Goal: Task Accomplishment & Management: Complete application form

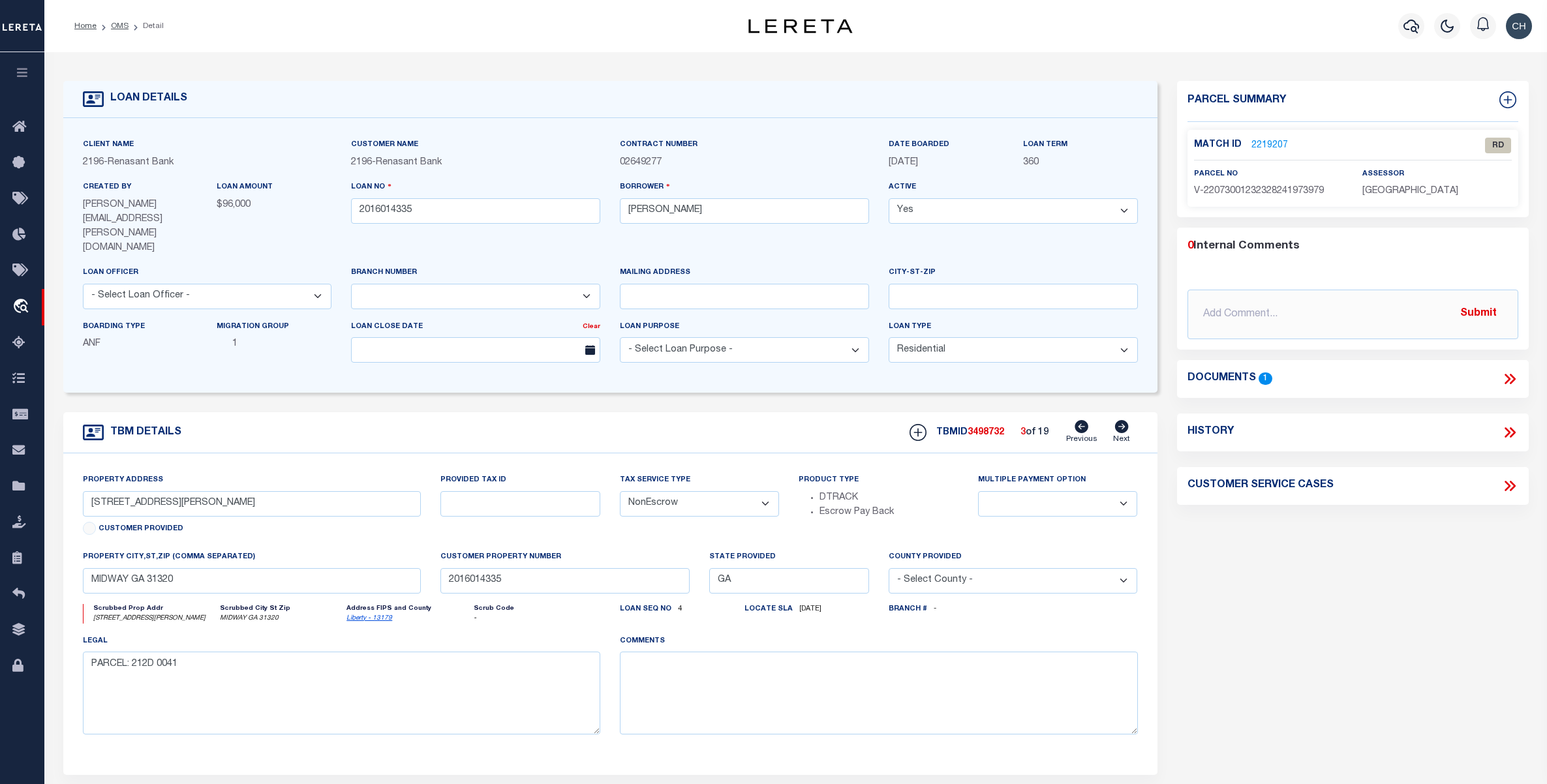
select select "4983"
select select "10"
select select "NonEscrow"
click at [1080, 420] on icon at bounding box center [1081, 426] width 14 height 13
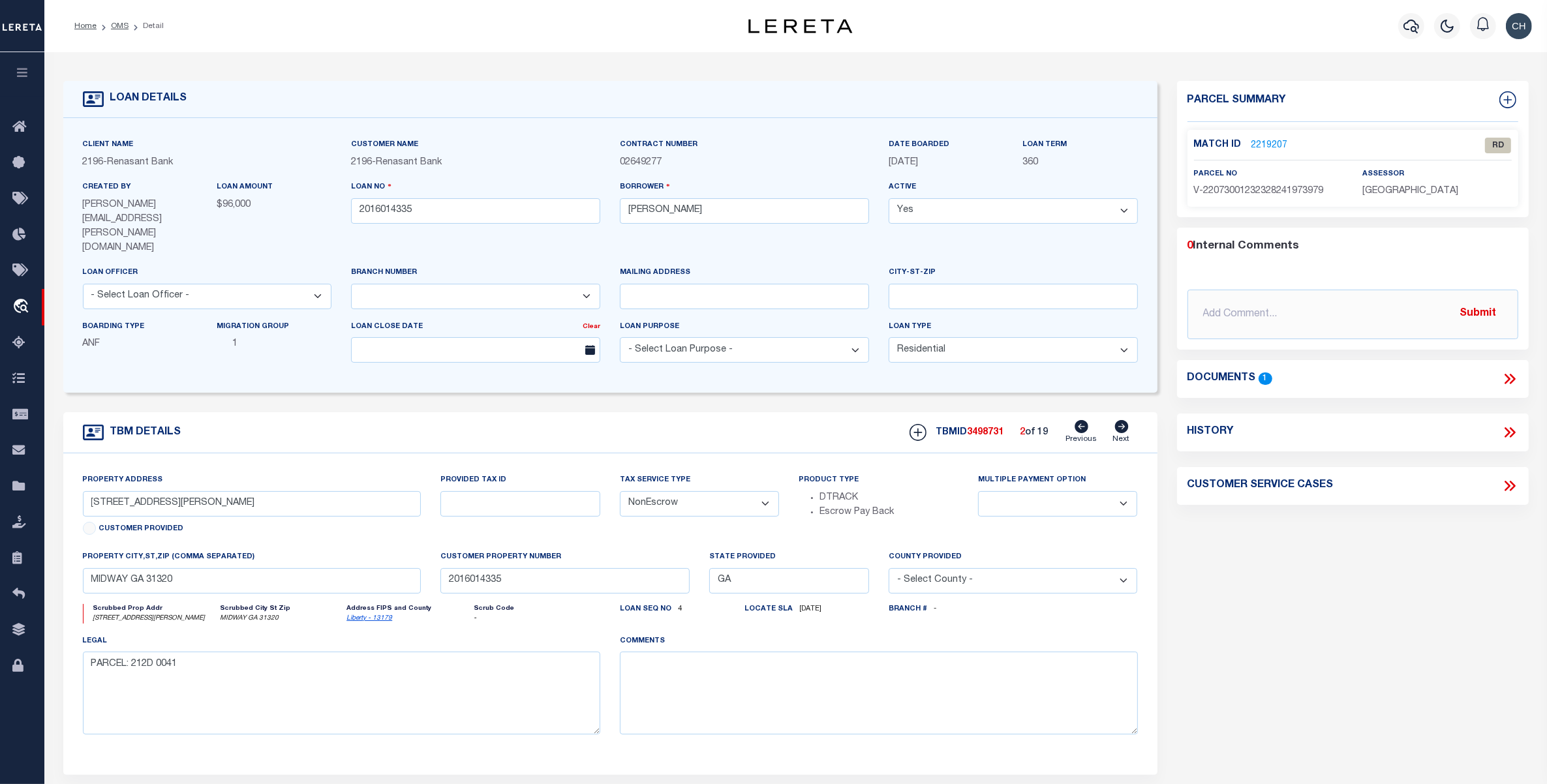
type input "LOT 28 BARTRAM AVE"
select select
type input "LOT 45A HOLLINGSWORTH BLVD"
radio input "true"
select select
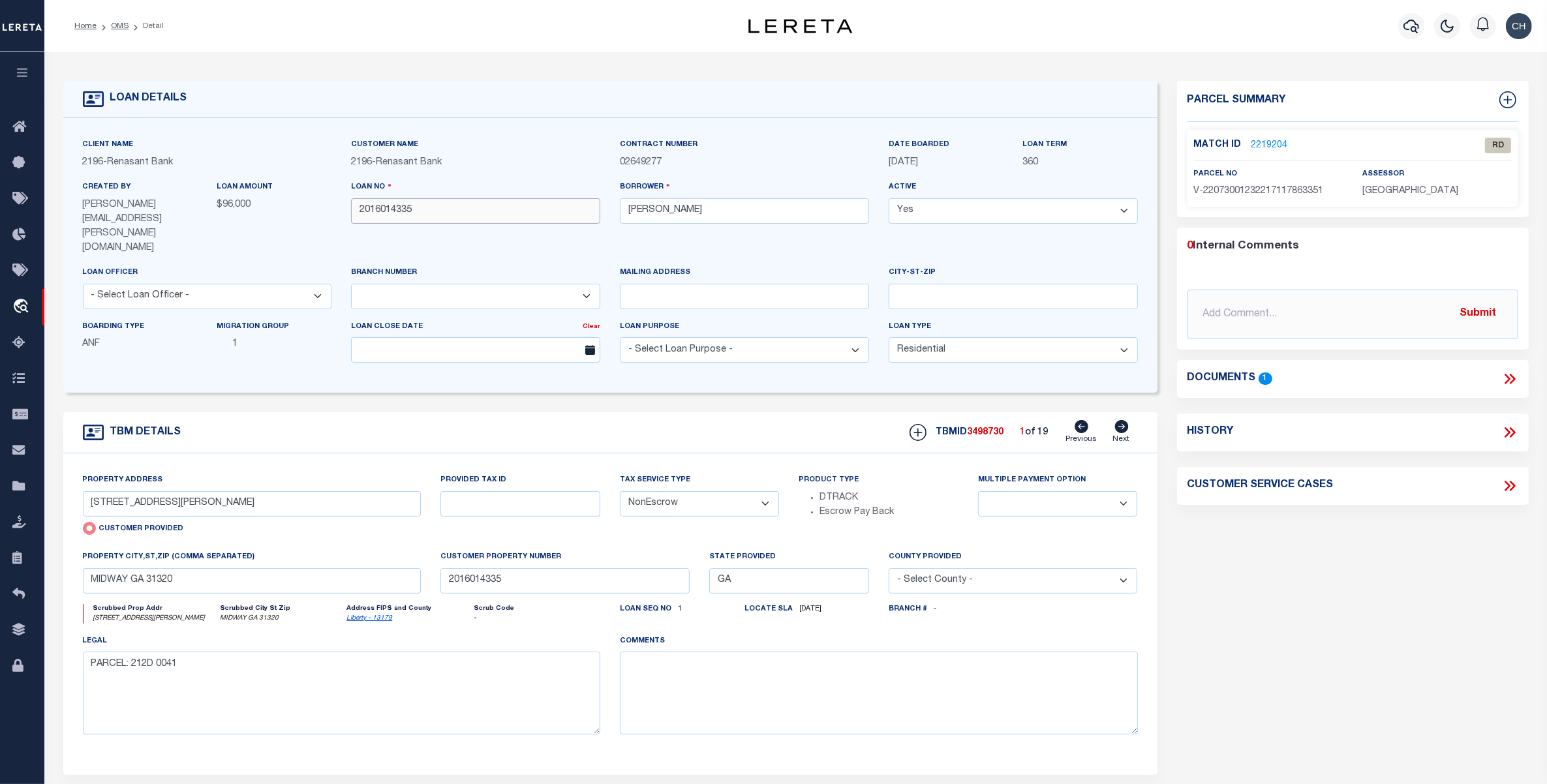
click at [375, 219] on input "2016014335" at bounding box center [476, 211] width 249 height 25
click at [462, 17] on div "Home OMS Detail" at bounding box center [371, 26] width 614 height 27
click at [1122, 420] on icon at bounding box center [1121, 426] width 14 height 13
type input "204 HOLLINGSWORTH BLVD"
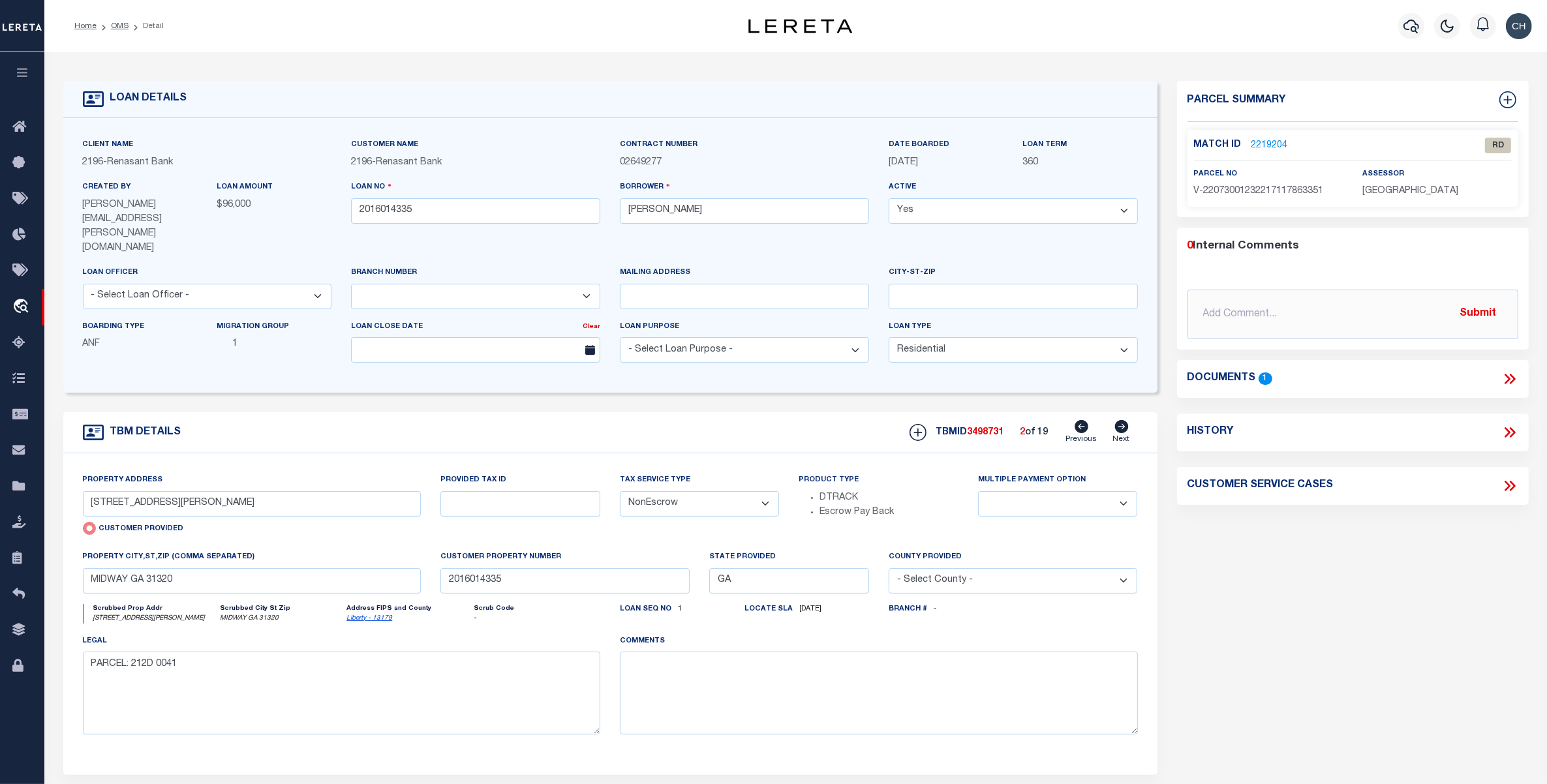
radio input "false"
select select
click at [1080, 420] on icon at bounding box center [1081, 426] width 14 height 13
type input "LOT 45A HOLLINGSWORTH BLVD"
radio input "true"
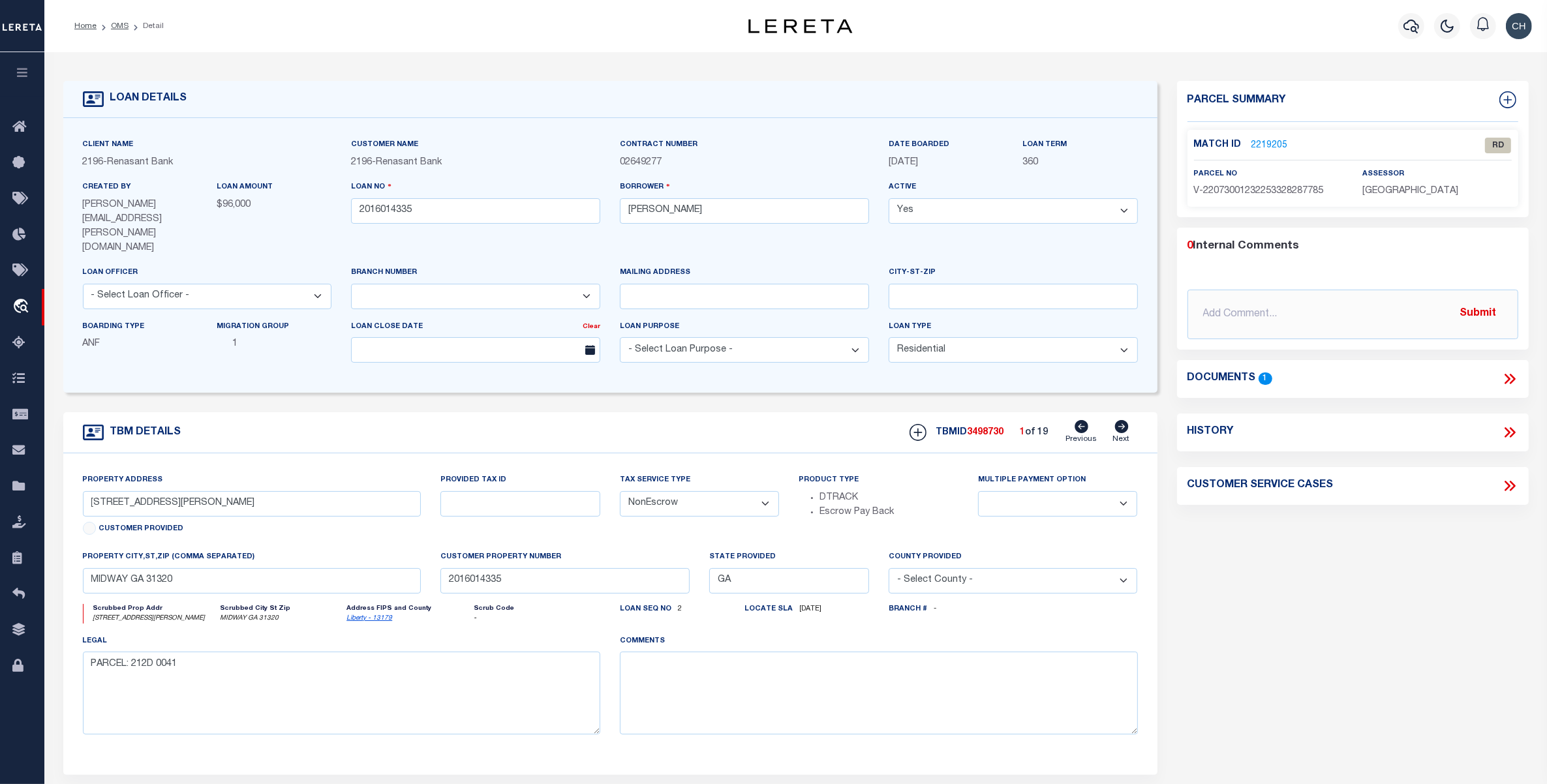
select select
click at [1120, 420] on icon at bounding box center [1121, 426] width 14 height 13
type input "204 HOLLINGSWORTH BLVD"
radio input "false"
select select
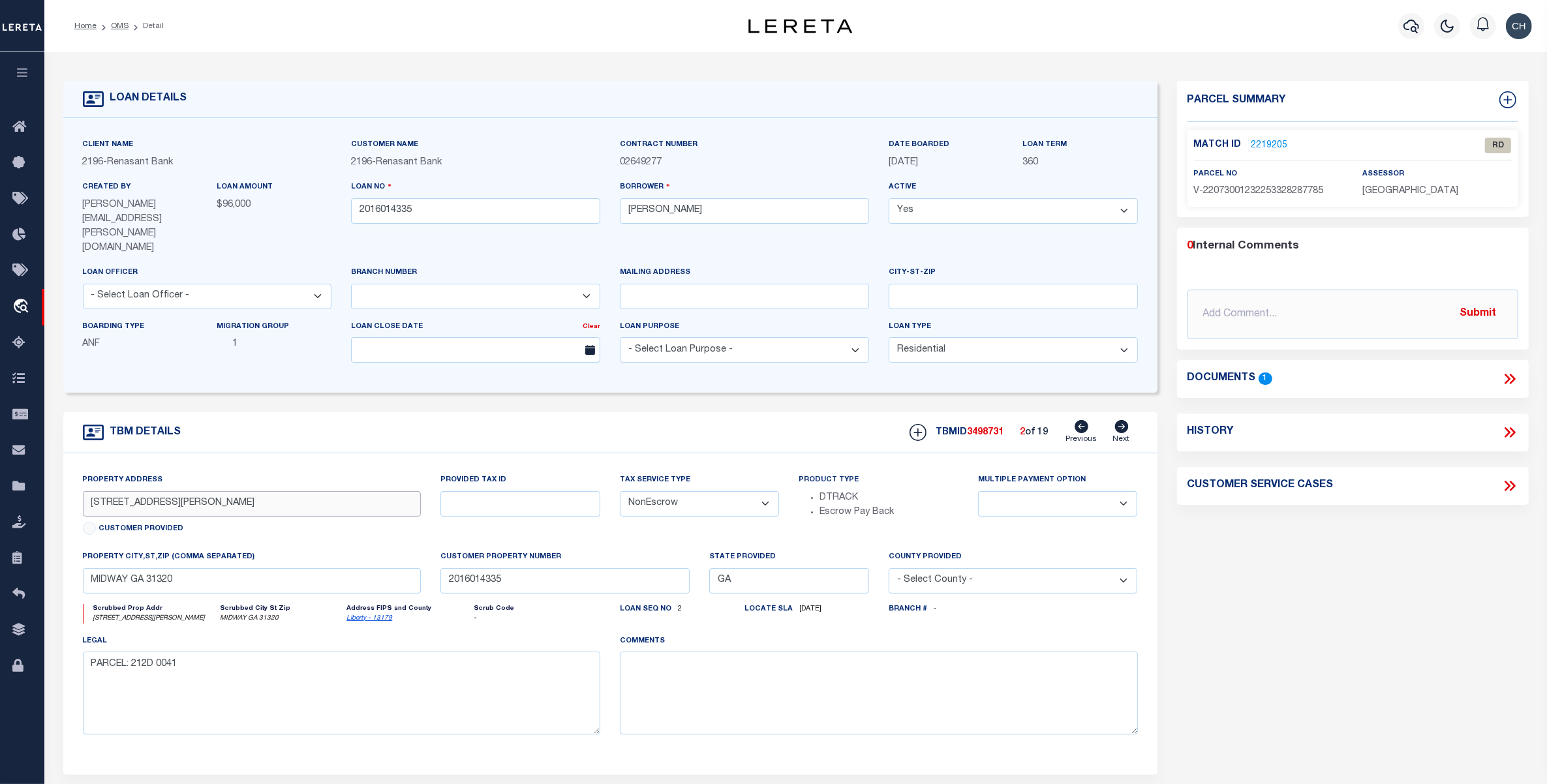
drag, startPoint x: 191, startPoint y: 479, endPoint x: 61, endPoint y: 478, distance: 130.0
click at [61, 478] on div "TBM DETAILS TBMID 3498731" at bounding box center [610, 594] width 1113 height 362
click at [1120, 420] on icon at bounding box center [1121, 426] width 14 height 13
type input "LOT 28 BARTRAM AVE"
select select
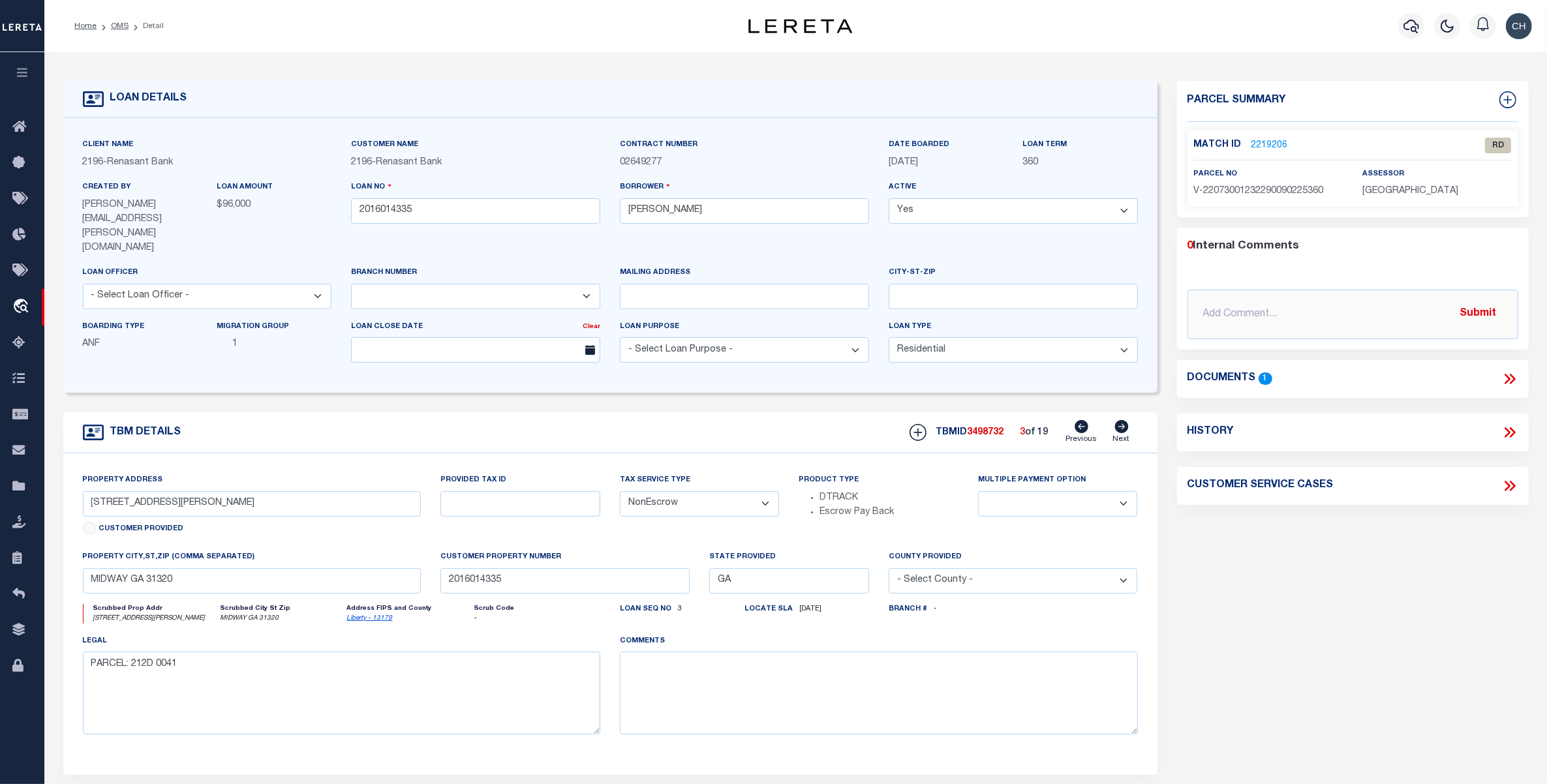
click at [1120, 420] on icon at bounding box center [1121, 426] width 14 height 13
type input "127 SAINT CATHERINE ST"
select select
click at [1120, 420] on icon at bounding box center [1121, 426] width 14 height 13
type input "LT 11 BUTTON GWINNET AVE"
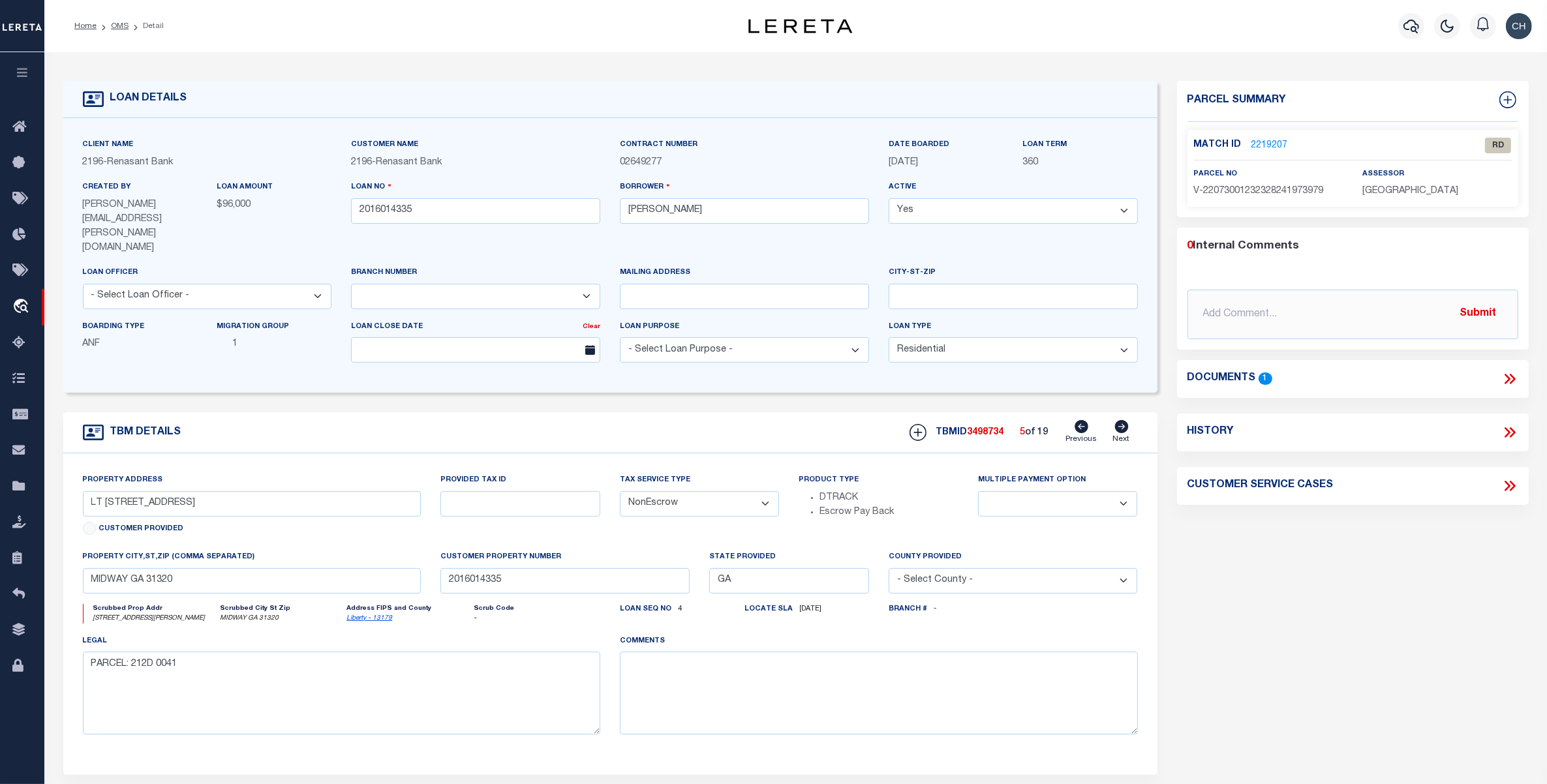
select select
click at [1120, 420] on icon at bounding box center [1121, 426] width 14 height 13
type input "LOT 10 MARIE AVE"
select select
click at [1120, 420] on icon at bounding box center [1121, 426] width 14 height 13
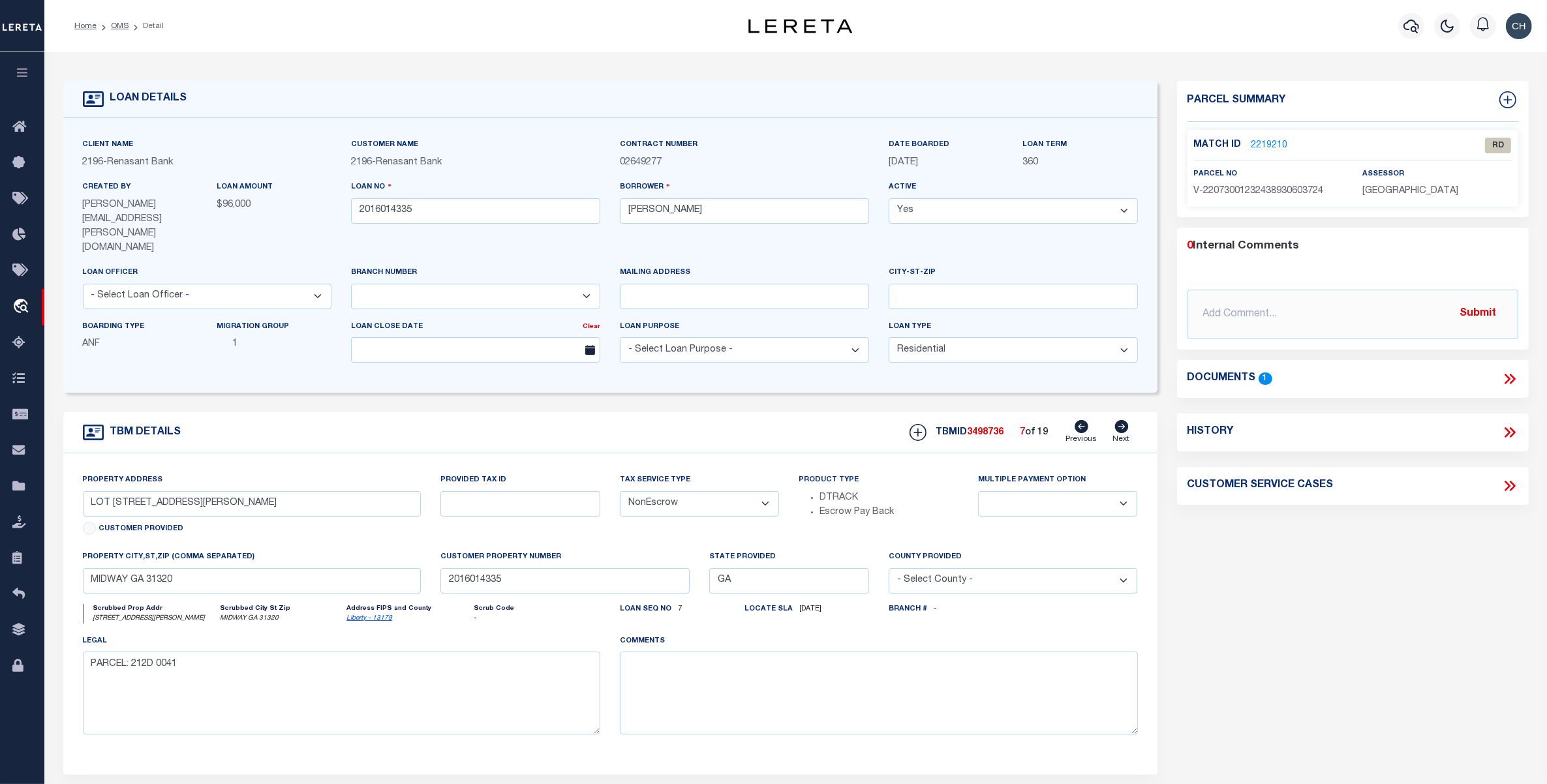
type input "123 SAINT CATHERINE ST"
select select
click at [1120, 420] on icon at bounding box center [1121, 426] width 14 height 13
type input "151 HOLLINGSWORTH BLVD"
select select
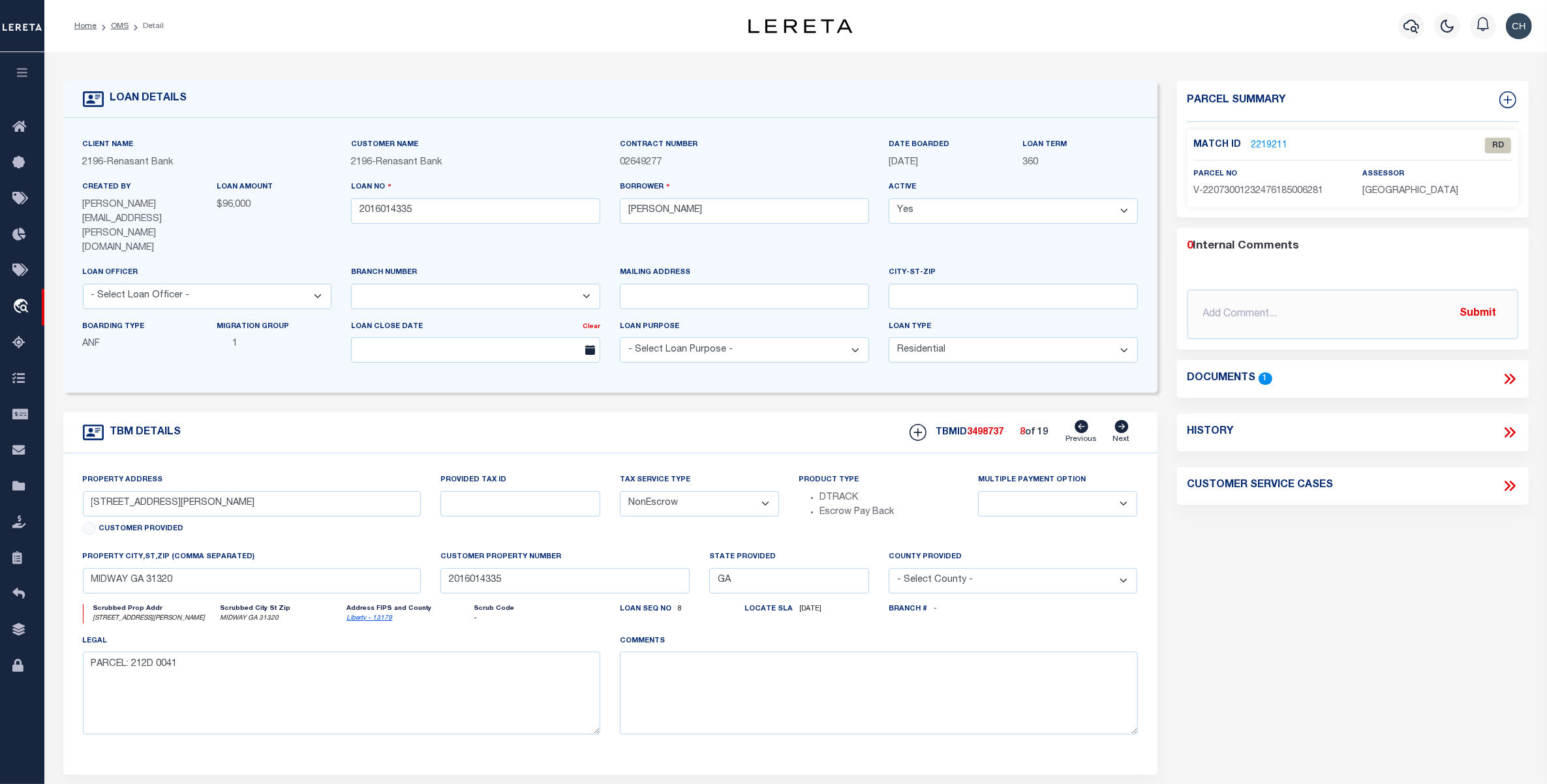
click at [1120, 420] on icon at bounding box center [1121, 426] width 14 height 13
type input "LOT 25 MARIE AVE"
select select
click at [1120, 420] on icon at bounding box center [1121, 426] width 14 height 13
type input "LOT 2 MARIE AVE"
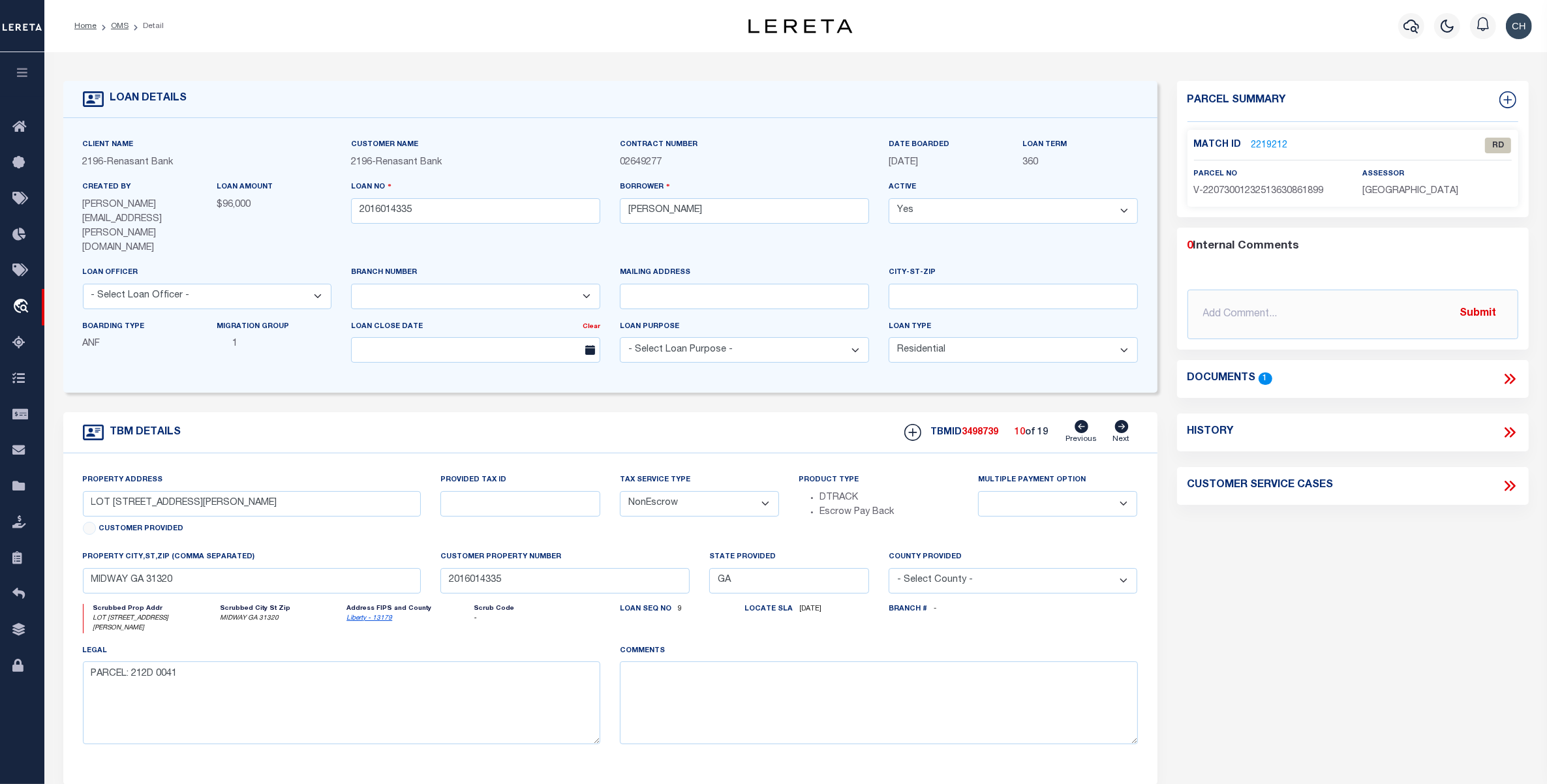
select select
click at [1120, 420] on icon at bounding box center [1121, 426] width 14 height 13
type input "LOT 26 MARIE AVE"
select select
click at [1120, 420] on icon at bounding box center [1121, 426] width 14 height 13
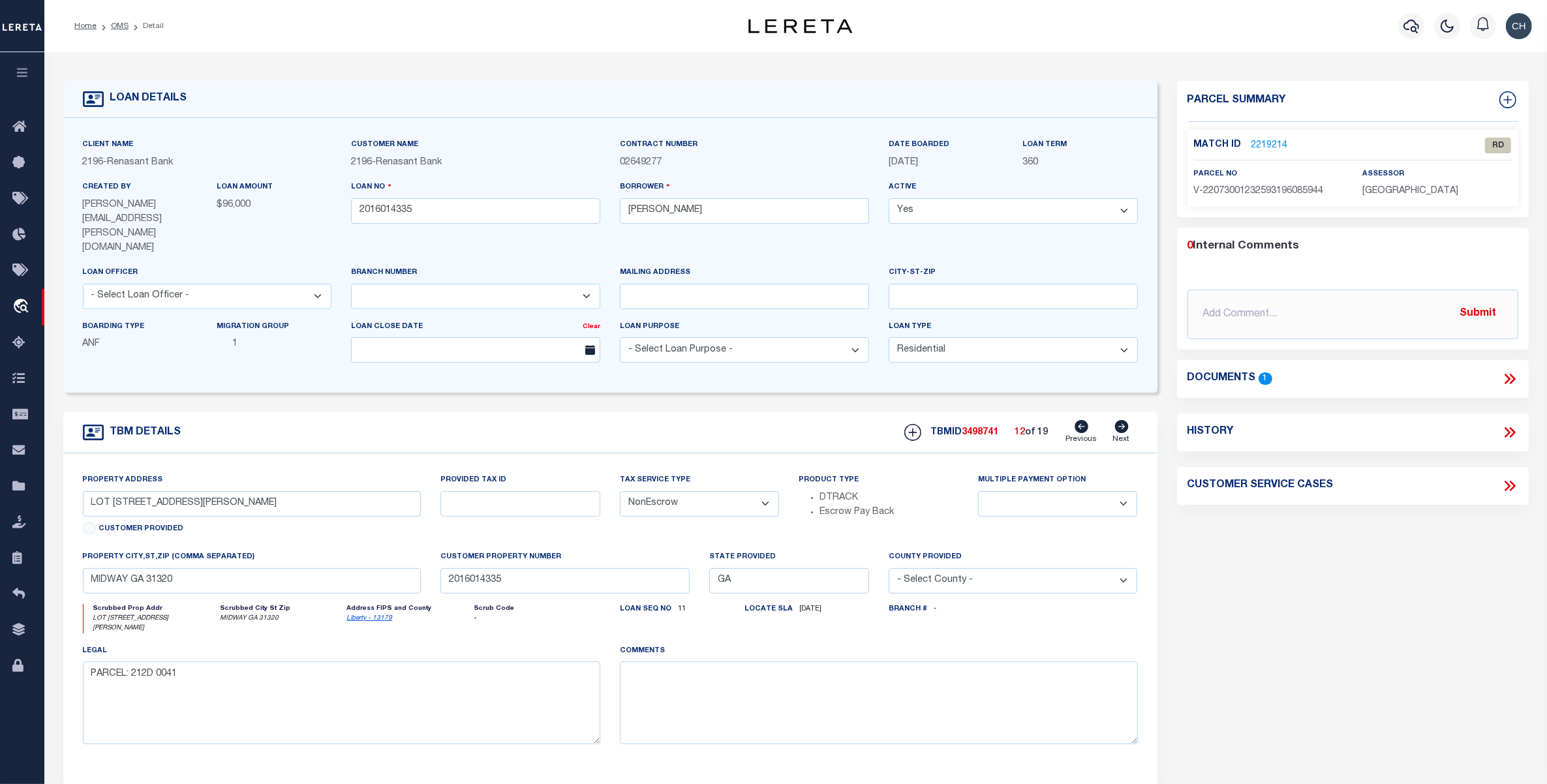
type input "50 BUTTON GWINNETT AVE"
select select
click at [1120, 420] on icon at bounding box center [1121, 426] width 14 height 13
type input "LOT 27 MARIE AVE"
select select
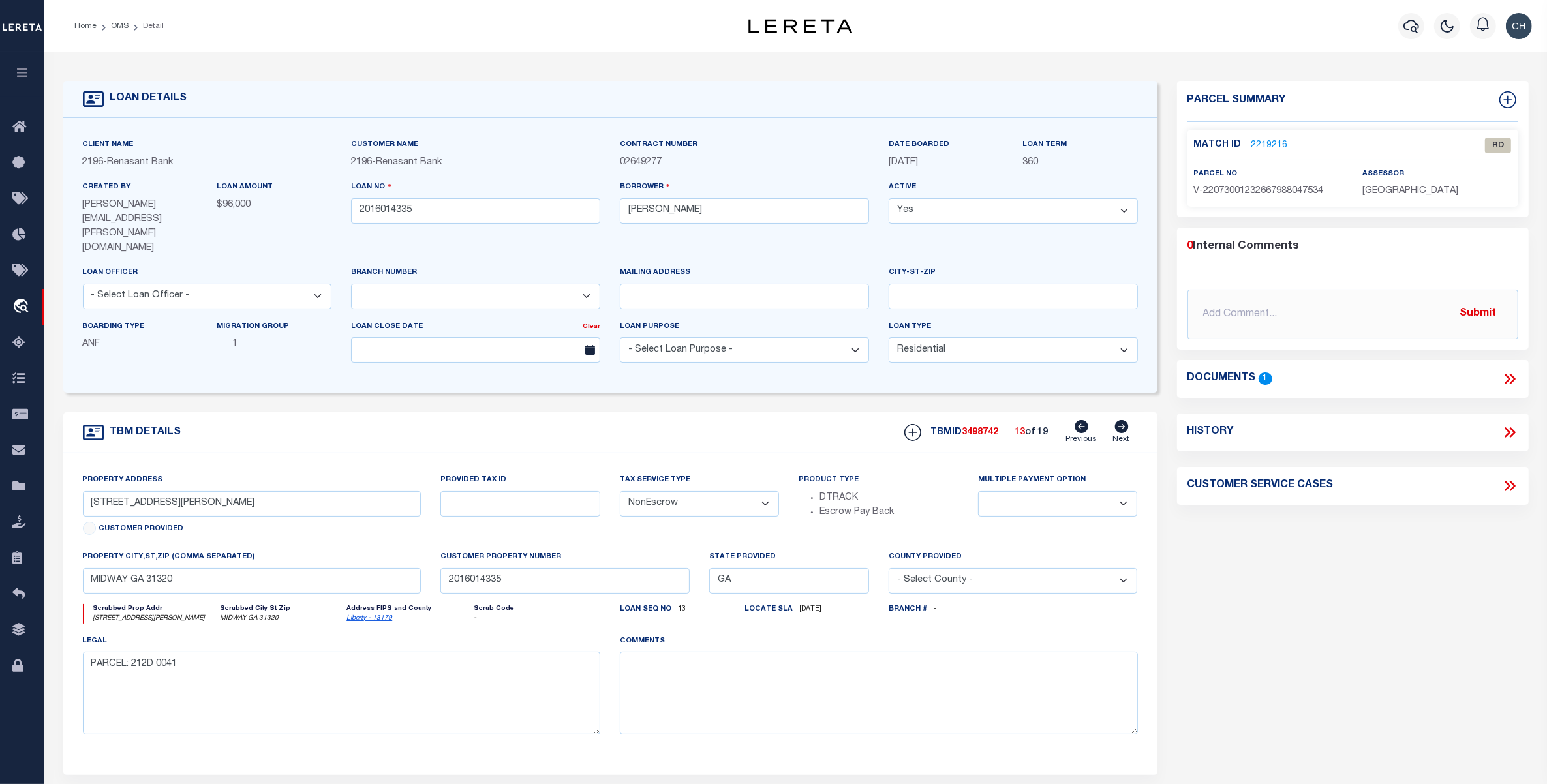
click at [1120, 420] on icon at bounding box center [1121, 426] width 14 height 13
type input "95 BUTTON GWINNET AVE"
select select
click at [1120, 420] on icon at bounding box center [1121, 426] width 14 height 13
type input "208 CC JONES ST"
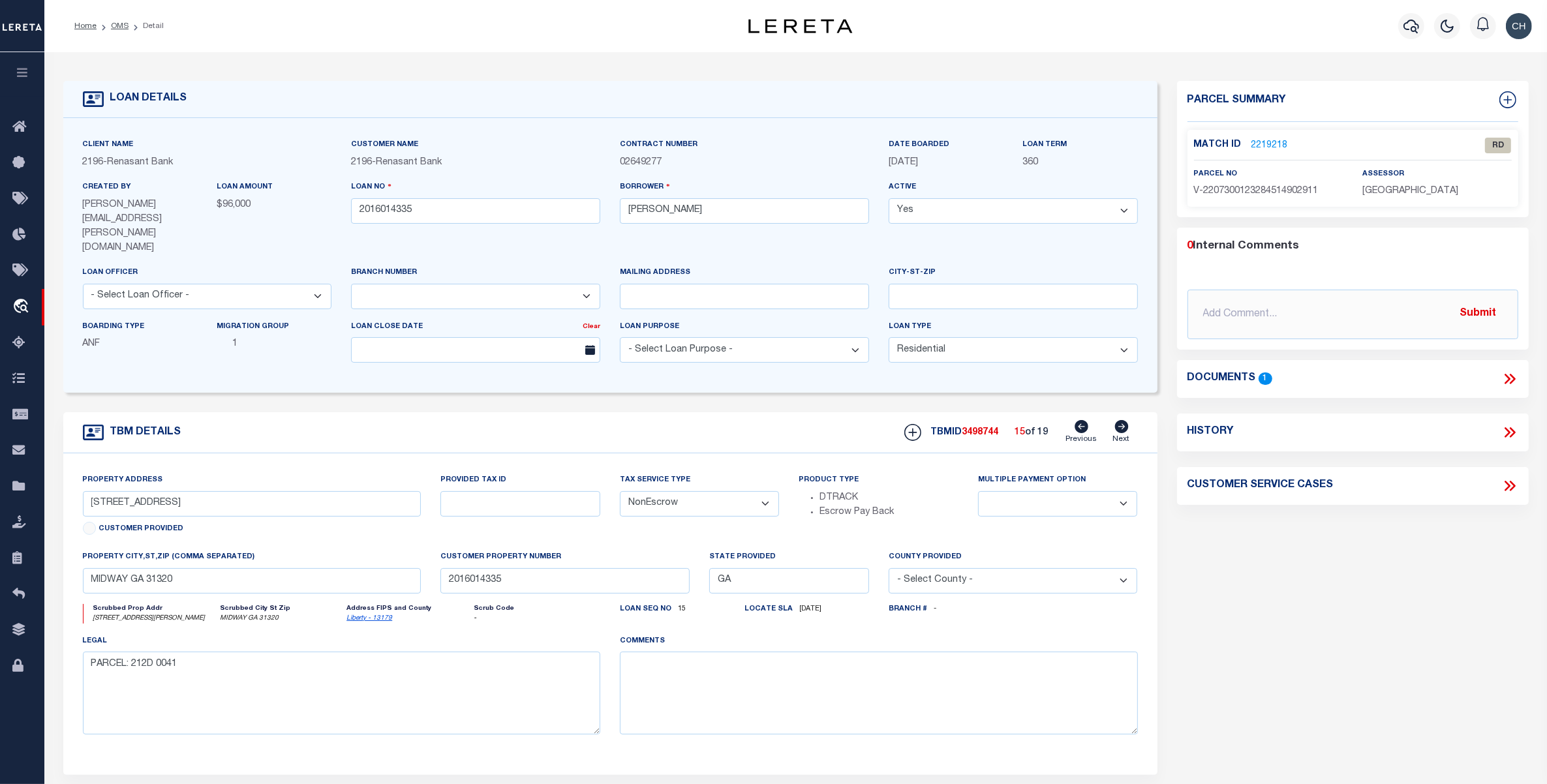
select select
click at [1120, 420] on icon at bounding box center [1121, 426] width 14 height 13
type input "LOT 9 MARIE AVE"
select select
click at [1120, 420] on icon at bounding box center [1121, 426] width 14 height 13
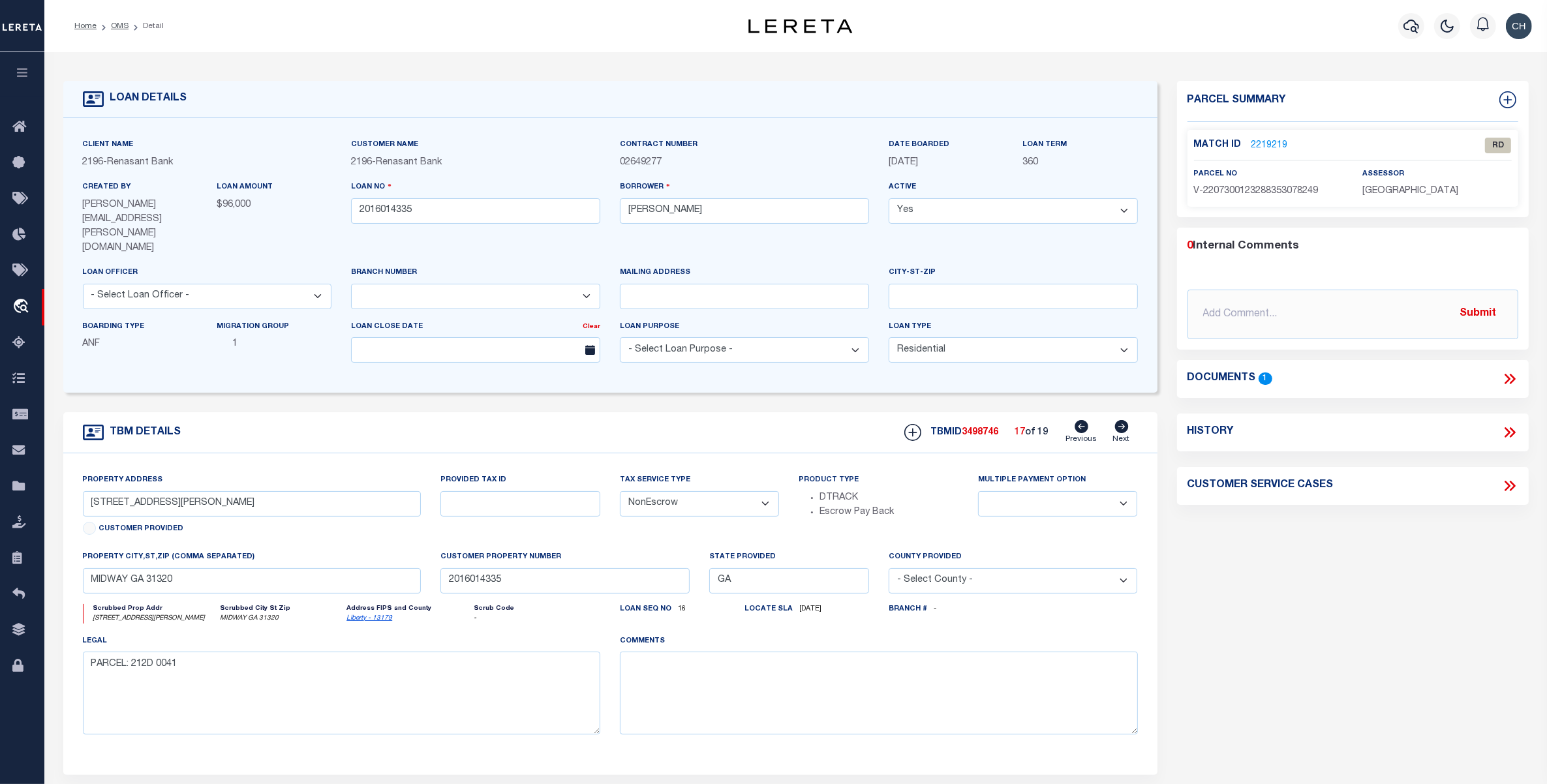
type input "81 BUTTON GWINNET AVE"
select select
click at [1124, 420] on icon at bounding box center [1121, 426] width 14 height 13
type input "LOT 4 MARIE AVE"
select select
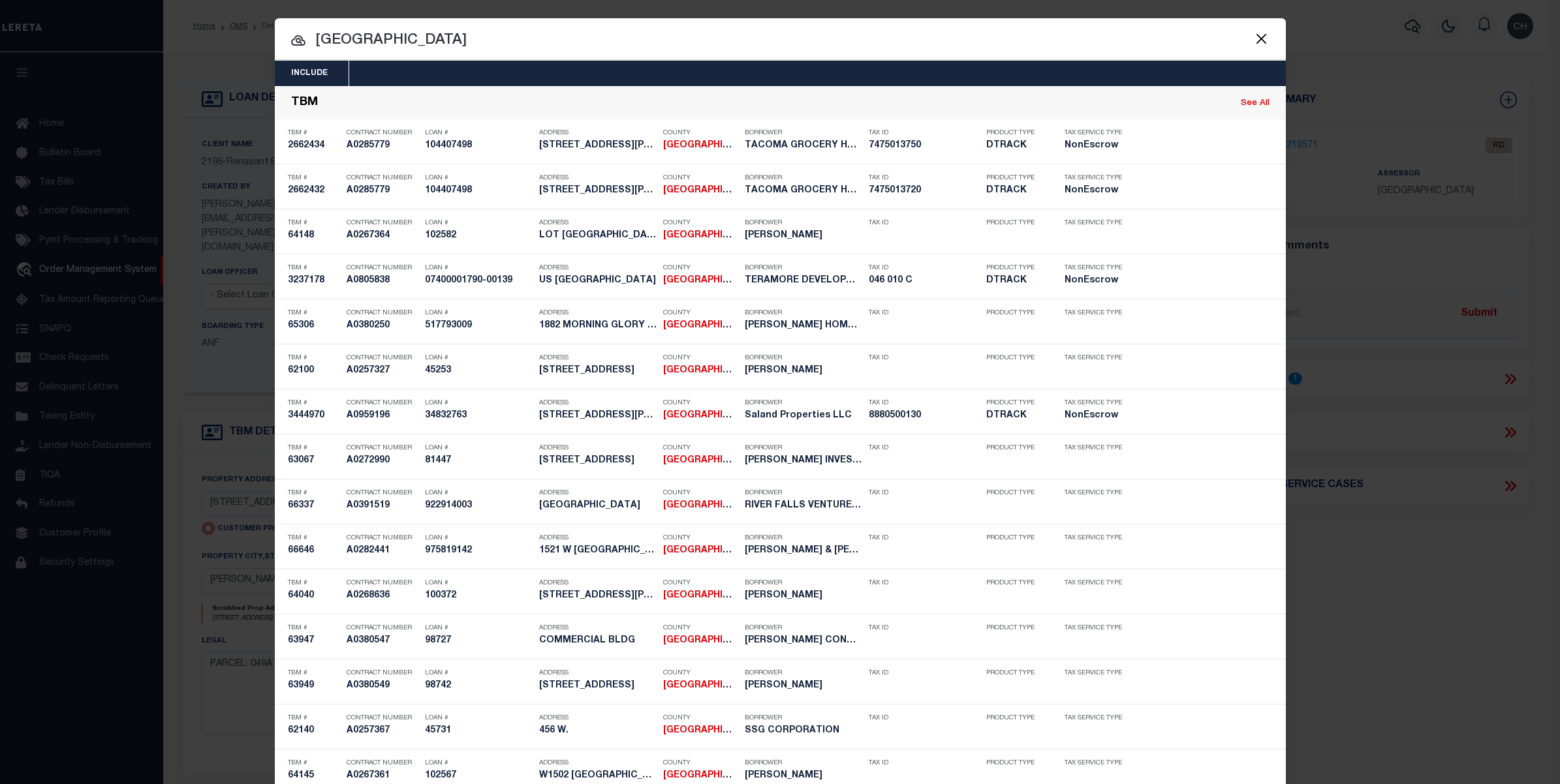
select select "200"
select select "4983"
select select "10"
select select "Escrow"
click at [1254, 39] on button "Close" at bounding box center [1262, 38] width 17 height 17
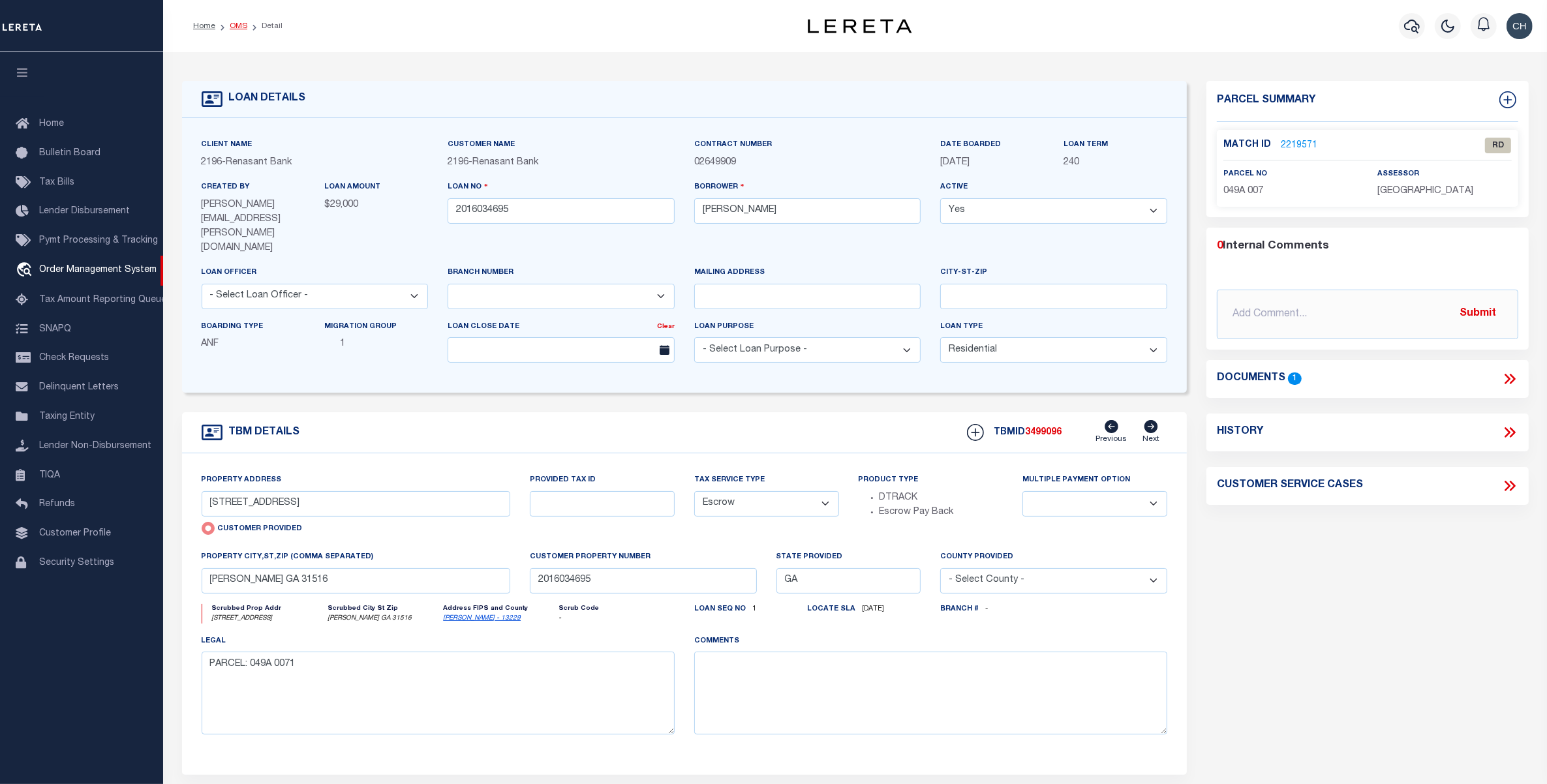
click at [235, 23] on link "OMS" at bounding box center [238, 25] width 18 height 8
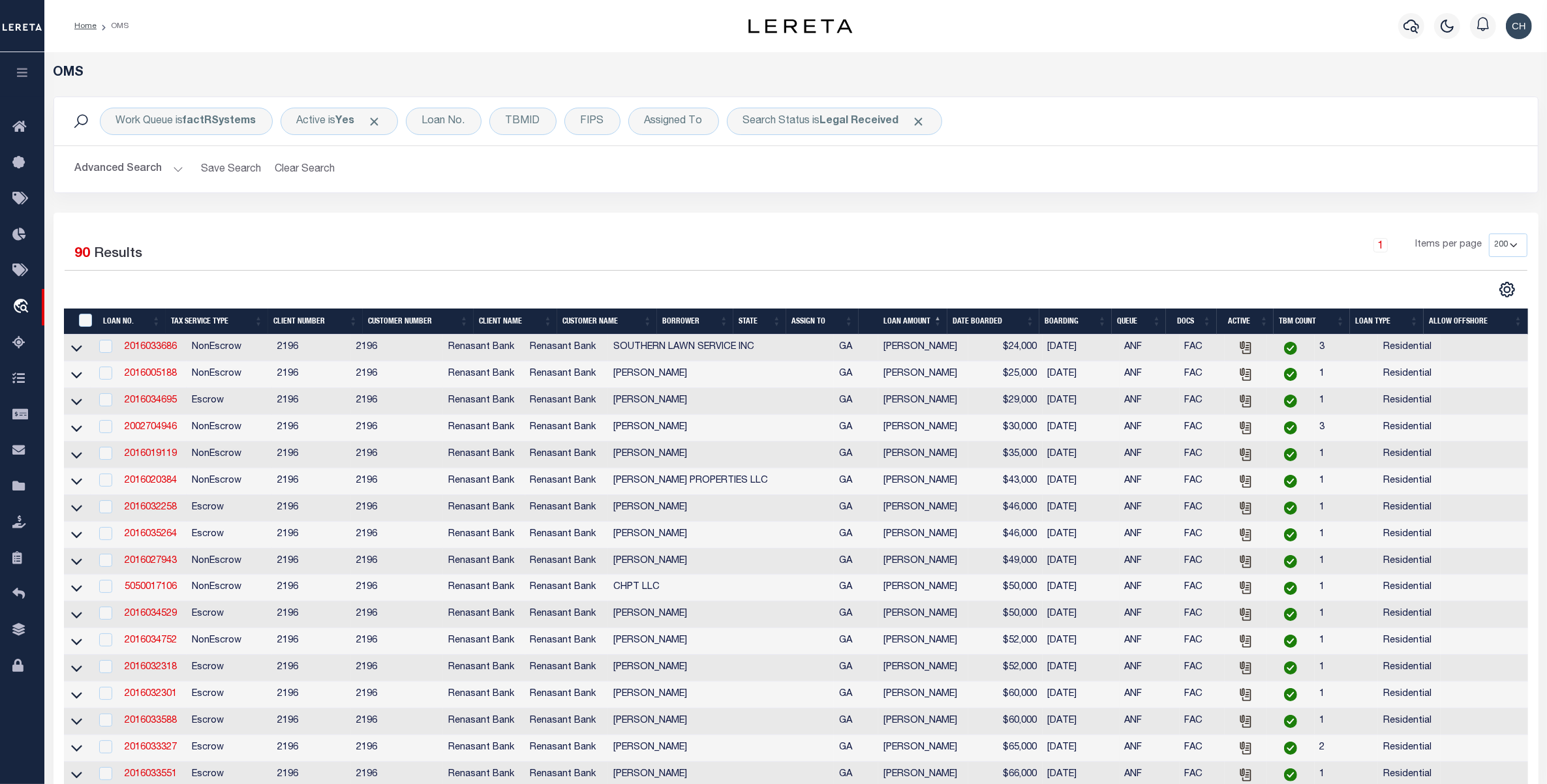
click at [571, 246] on div "1 Items per page 10 25 50 100 200" at bounding box center [981, 251] width 1092 height 34
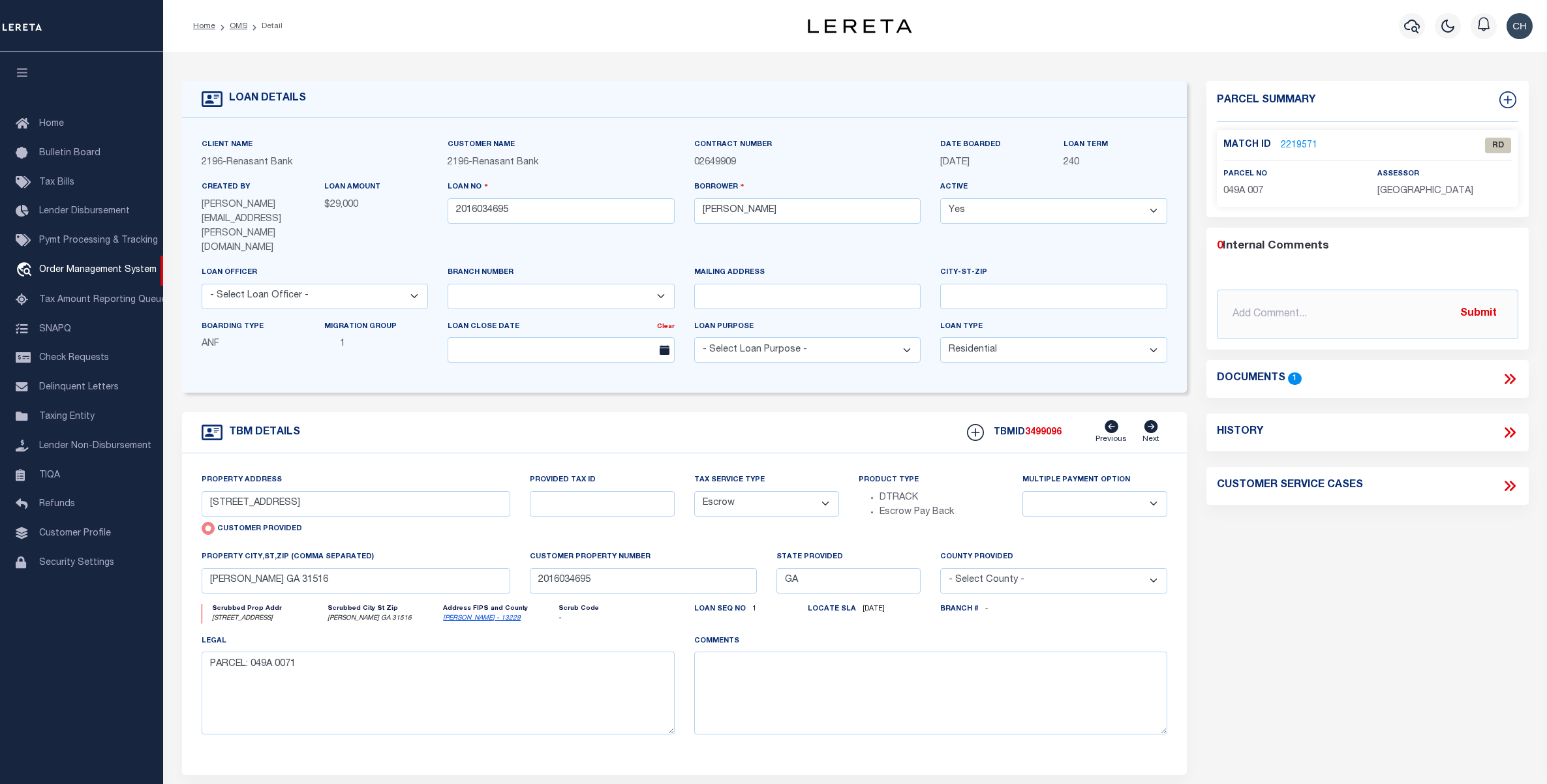
select select "4983"
select select "10"
select select "Escrow"
click at [1298, 141] on link "2219571" at bounding box center [1299, 146] width 36 height 14
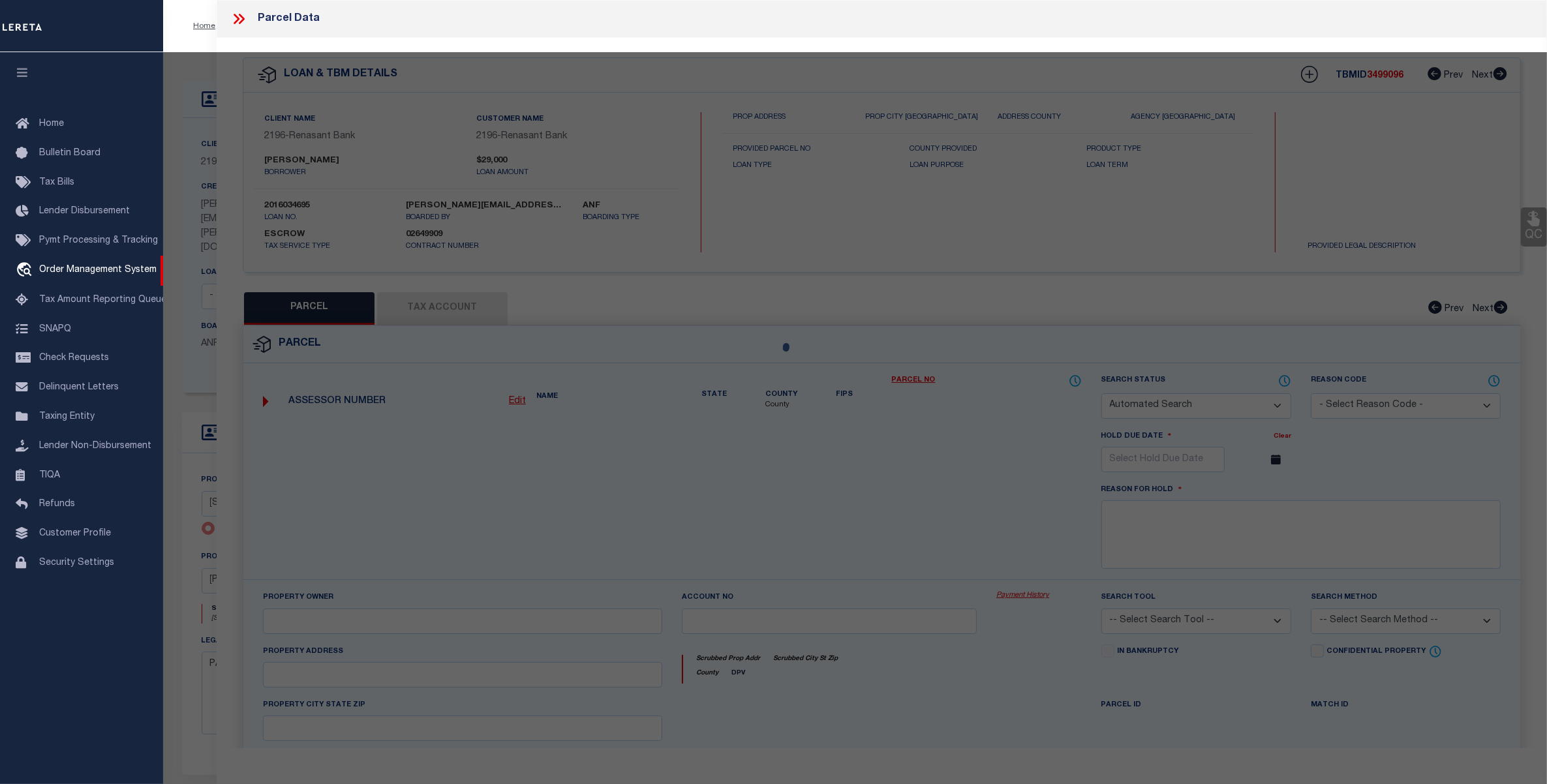
checkbox input "false"
select select "RD"
type input "[PERSON_NAME]"
select select "AGW"
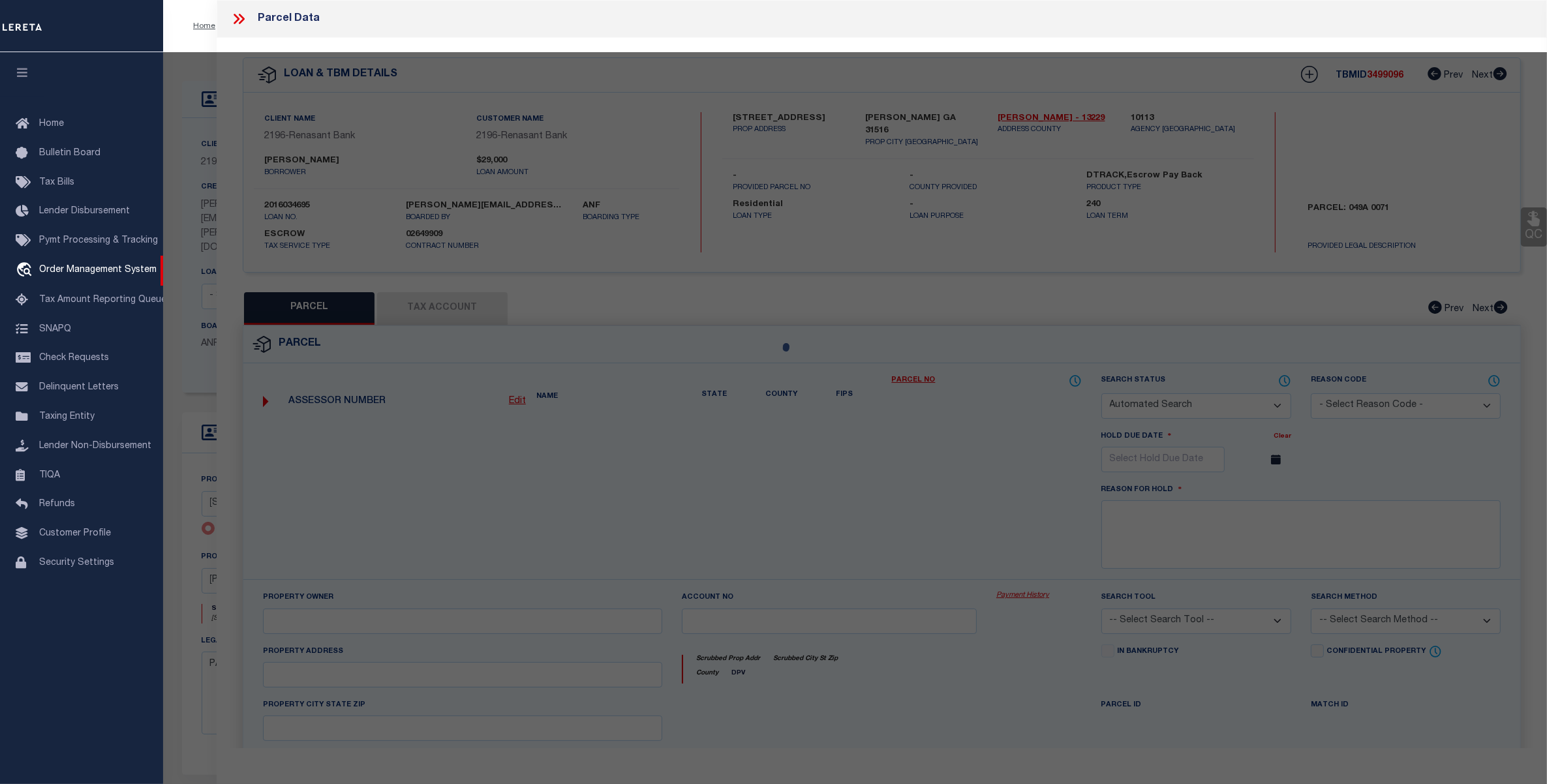
select select "LEG"
type input "[STREET_ADDRESS]"
type input "[PERSON_NAME], GA 31516"
type textarea "LT20 PH 1 [GEOGRAPHIC_DATA]"
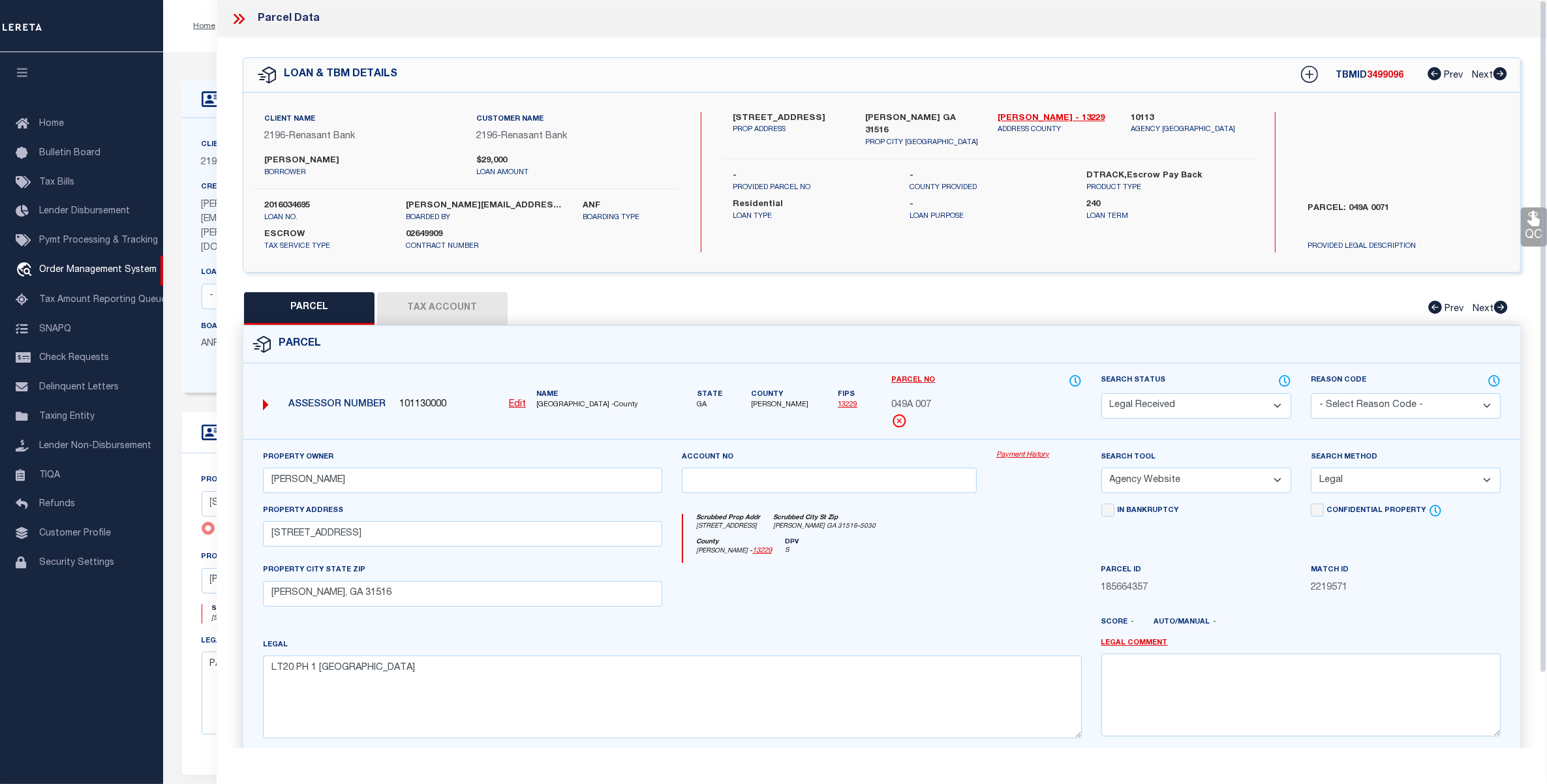
click at [455, 304] on button "Tax Account" at bounding box center [442, 308] width 130 height 33
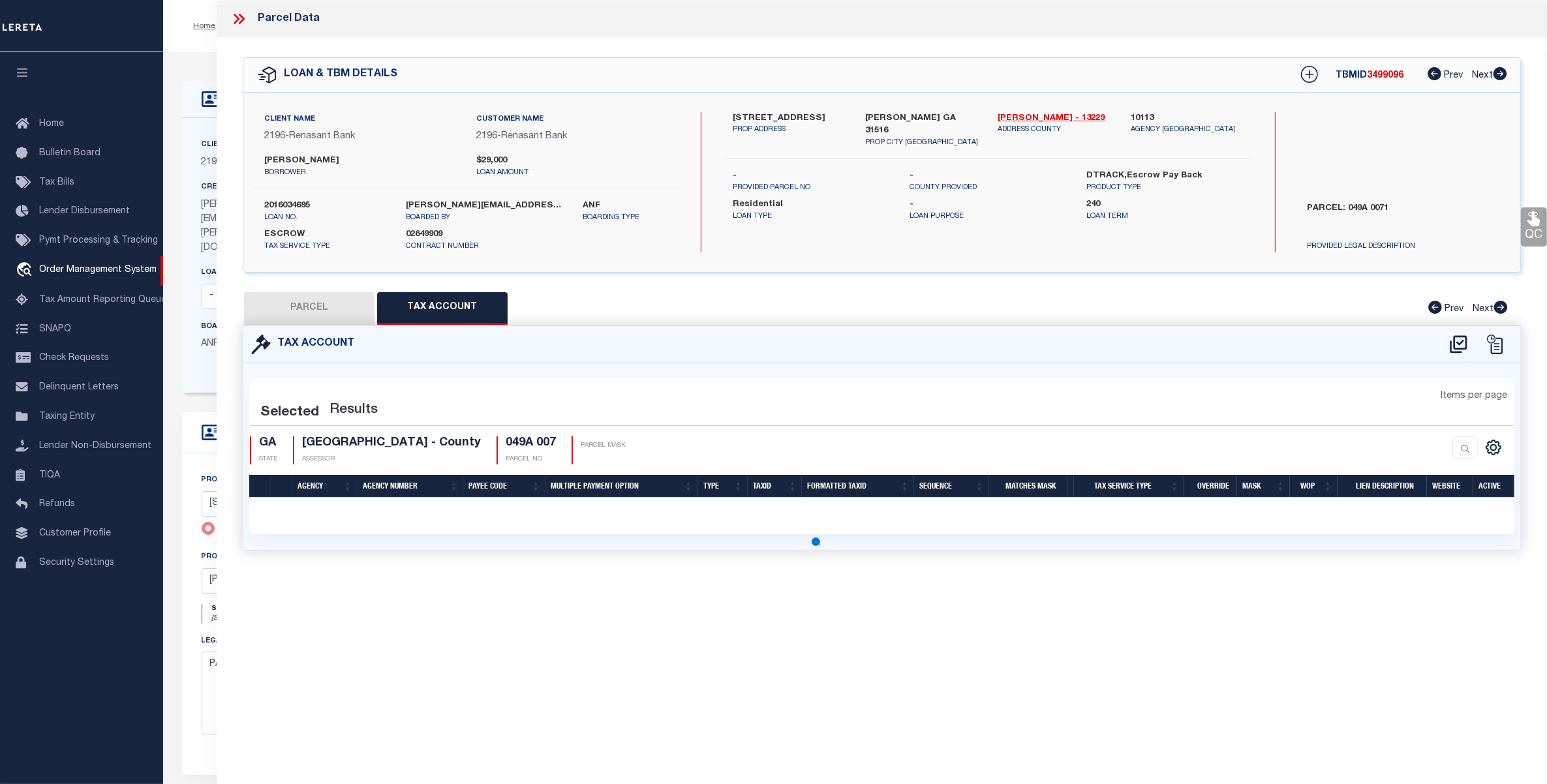
select select "100"
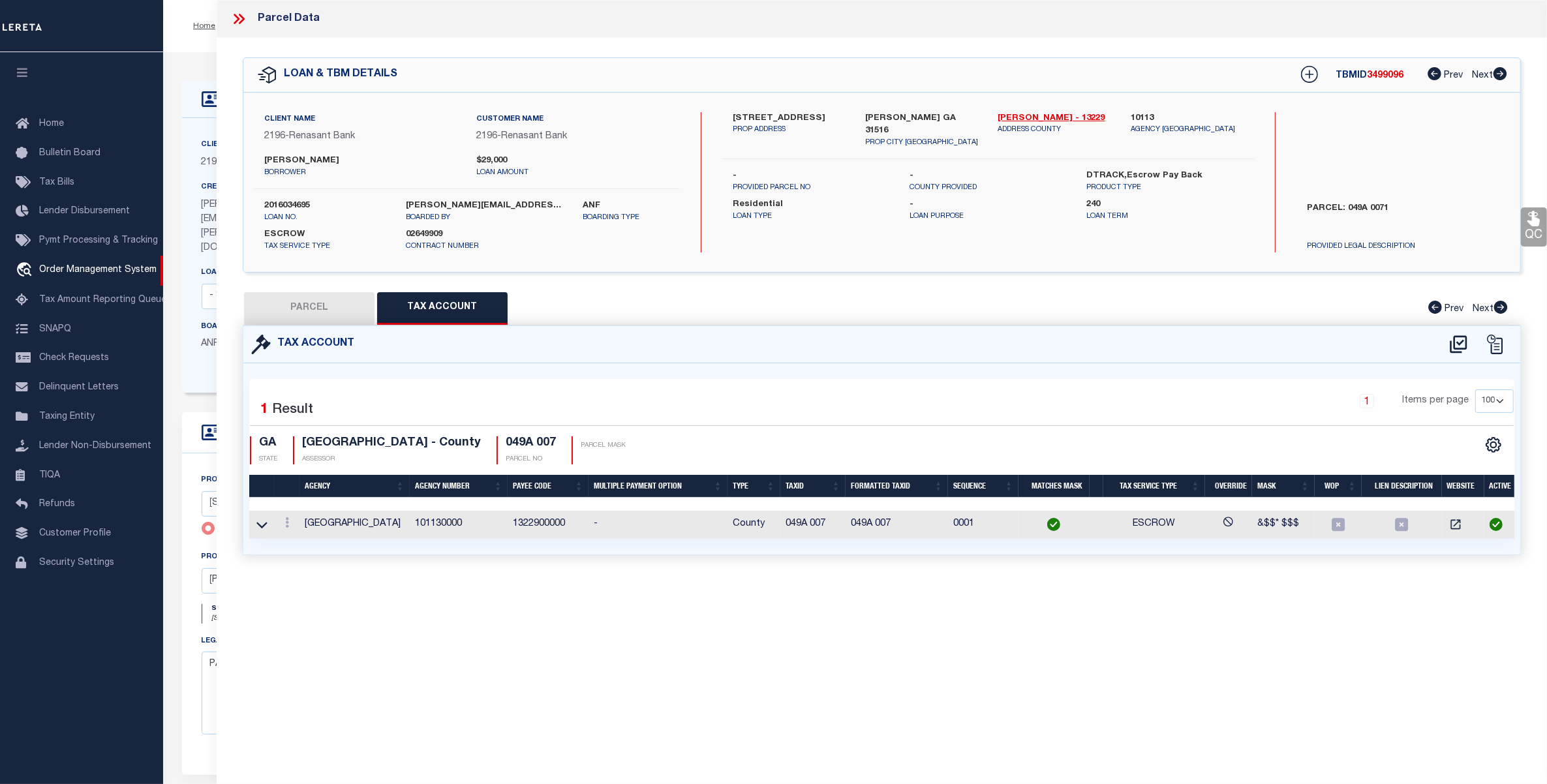
click at [310, 302] on button "PARCEL" at bounding box center [309, 308] width 130 height 33
select select "AS"
select select
checkbox input "false"
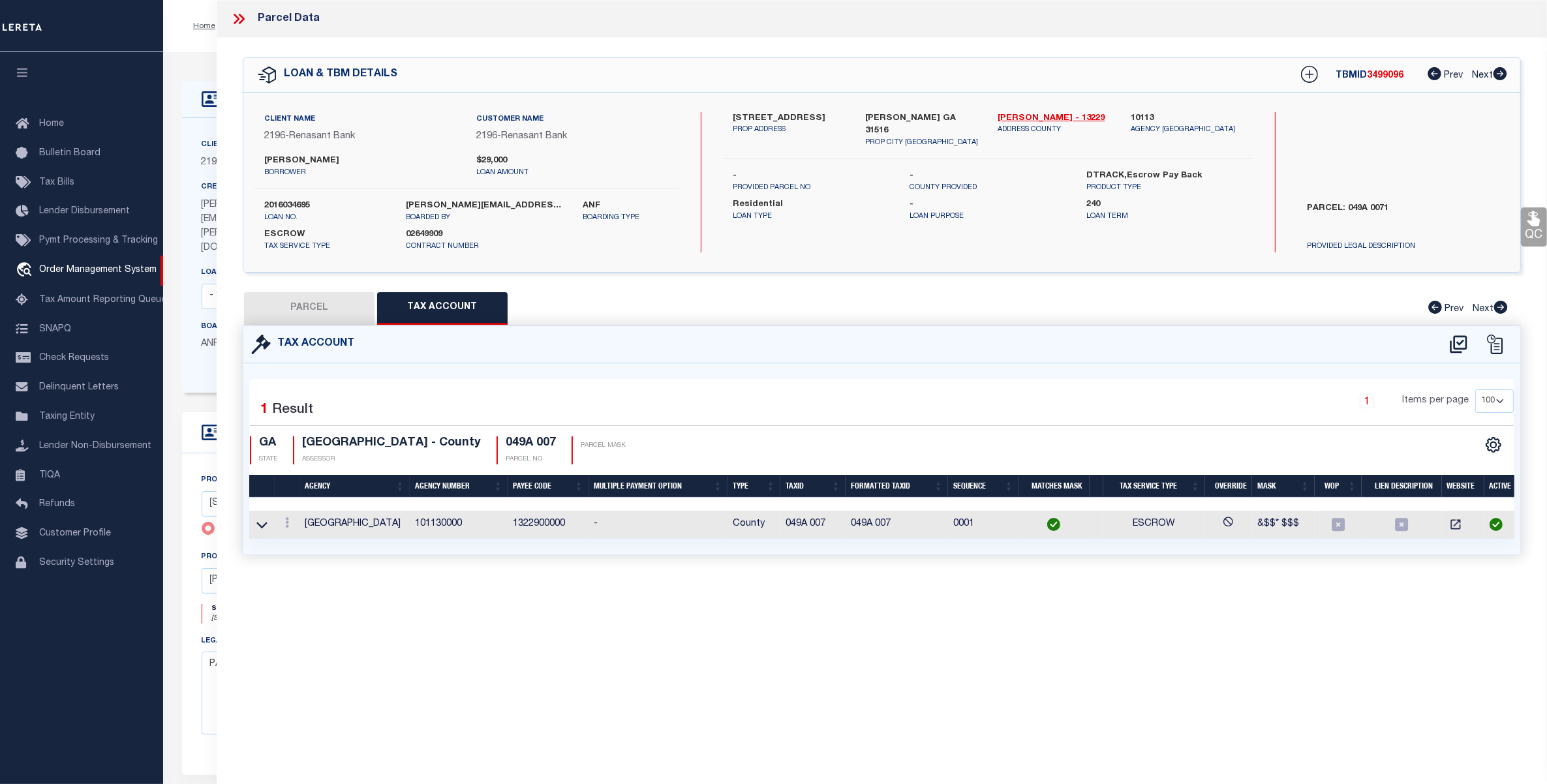
checkbox input "false"
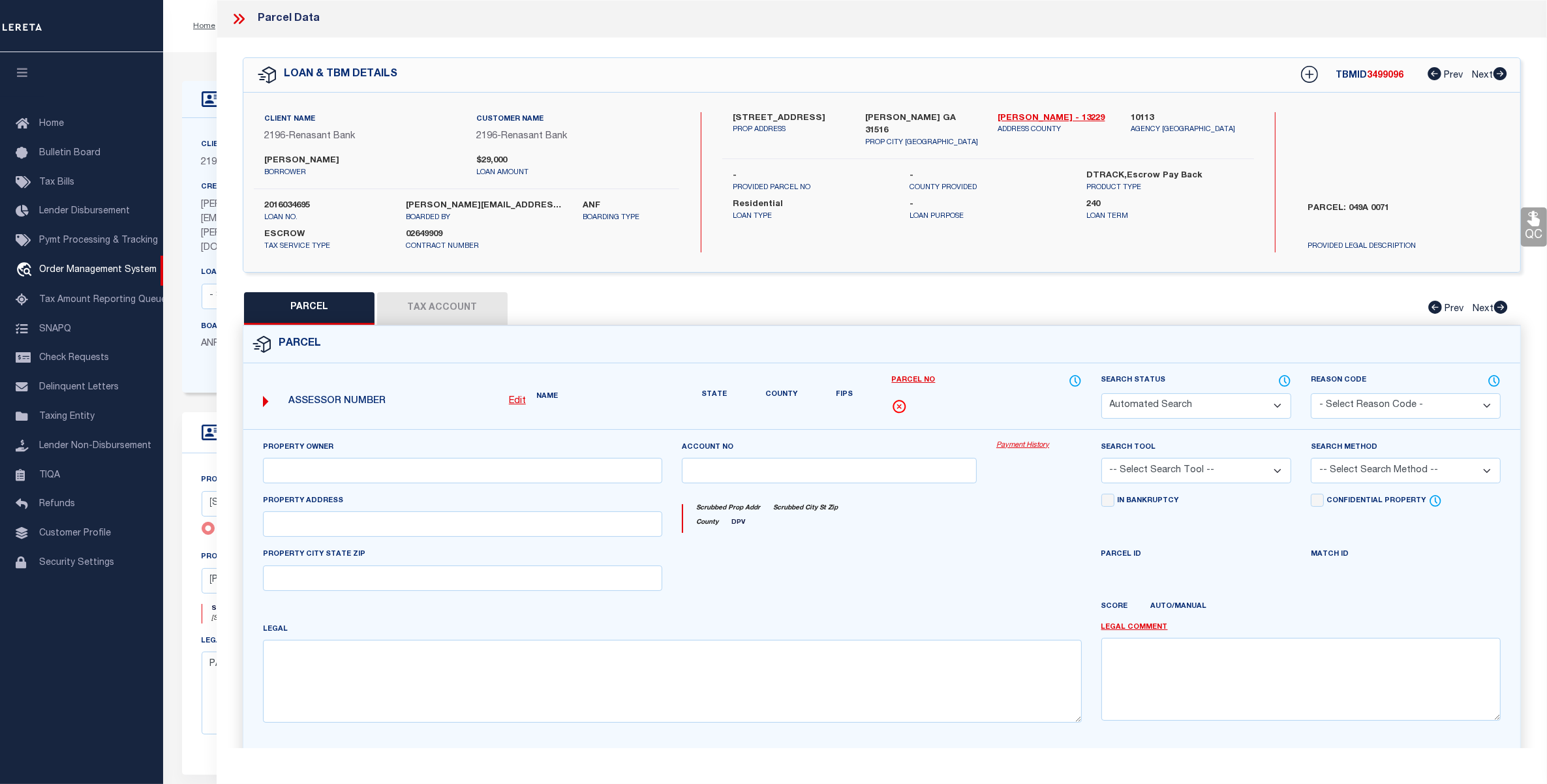
select select "RD"
type input "[PERSON_NAME]"
select select "AGW"
select select "LEG"
type input "[STREET_ADDRESS]"
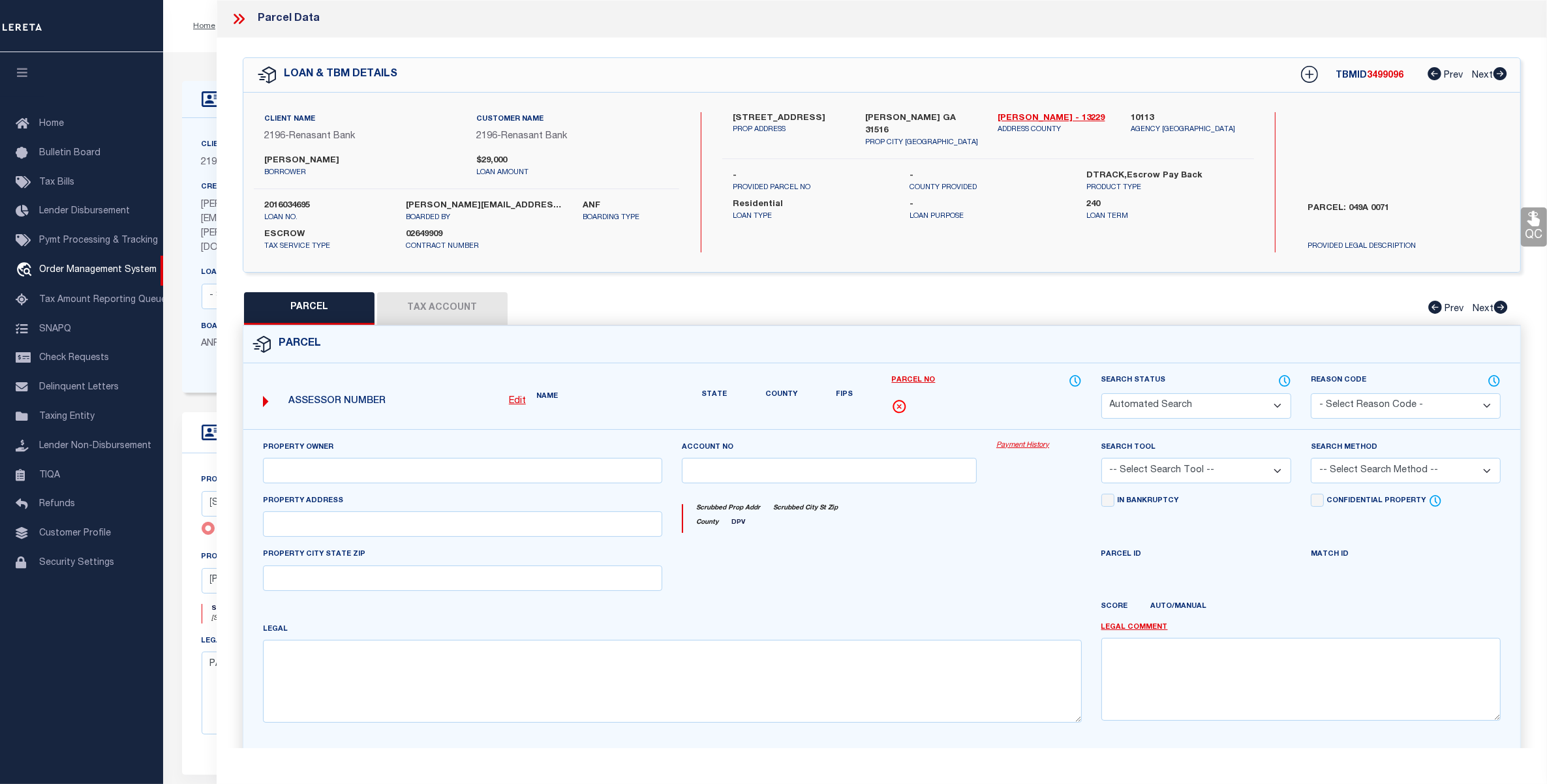
type input "[PERSON_NAME], GA 31516"
type textarea "LT20 PH 1 [GEOGRAPHIC_DATA]"
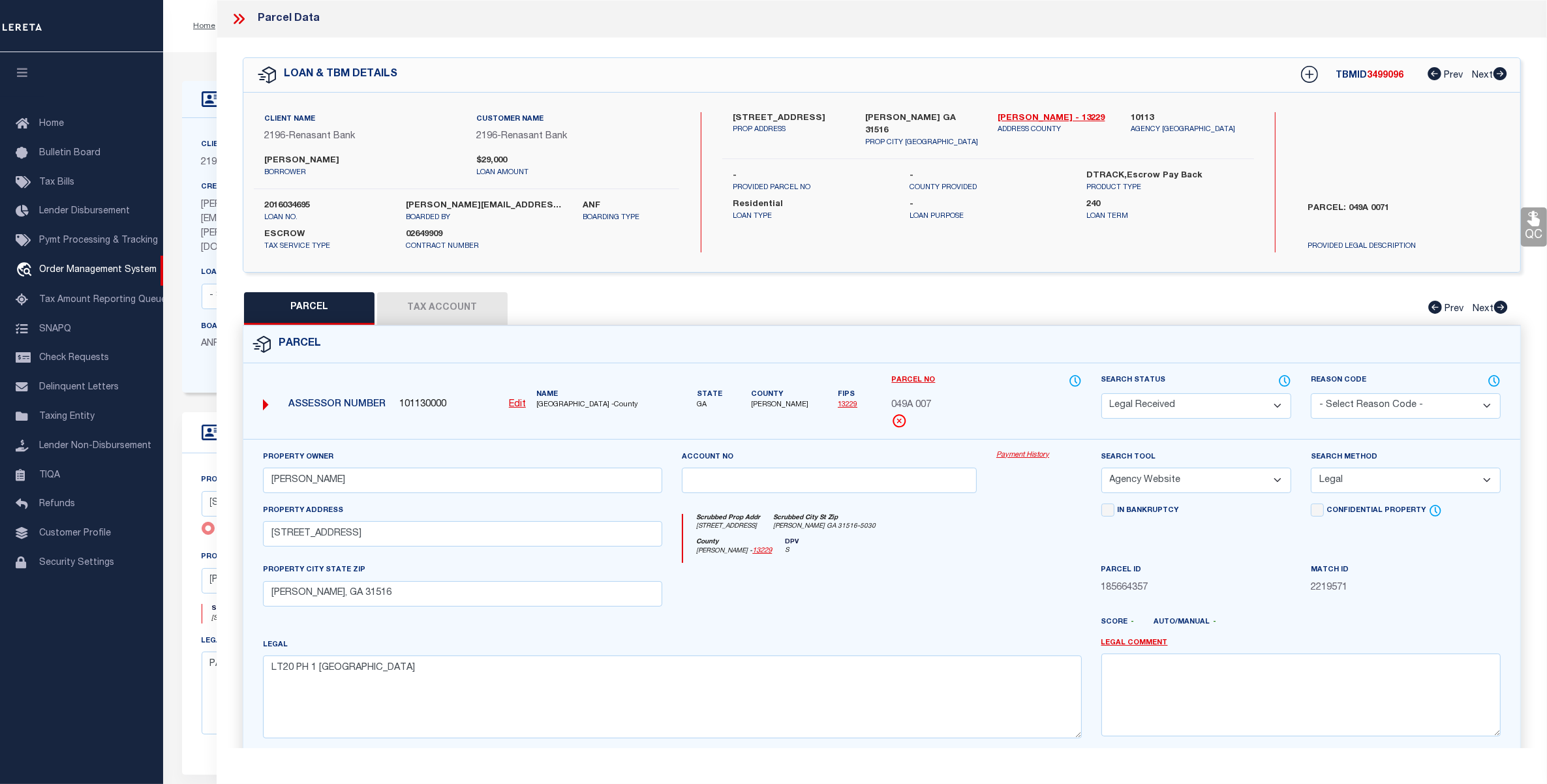
click at [1181, 401] on select "Automated Search Bad Parcel Complete Duplicate Parcel High Dollar Reporting In …" at bounding box center [1196, 406] width 190 height 25
select select "PC"
click at [1102, 394] on select "Automated Search Bad Parcel Complete Duplicate Parcel High Dollar Reporting In …" at bounding box center [1196, 406] width 190 height 25
click at [297, 203] on label "2016034695" at bounding box center [325, 206] width 122 height 13
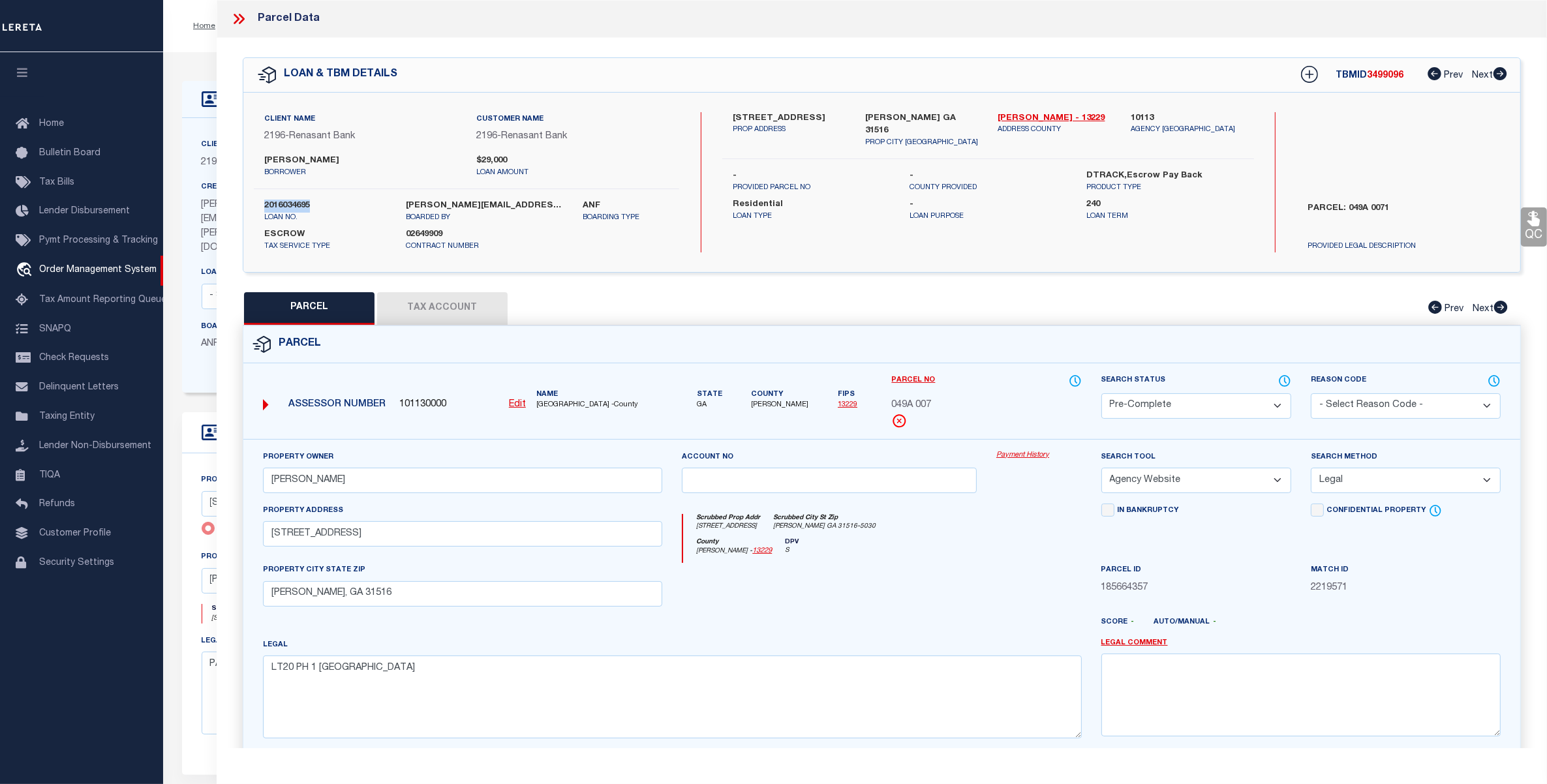
copy label "2016034695"
click at [1396, 61] on div "LOAN & TBM DETAILS TBMID 3499096 Prev Next" at bounding box center [881, 75] width 1277 height 34
click at [1387, 73] on span "3499096" at bounding box center [1384, 75] width 36 height 9
copy span "3499096"
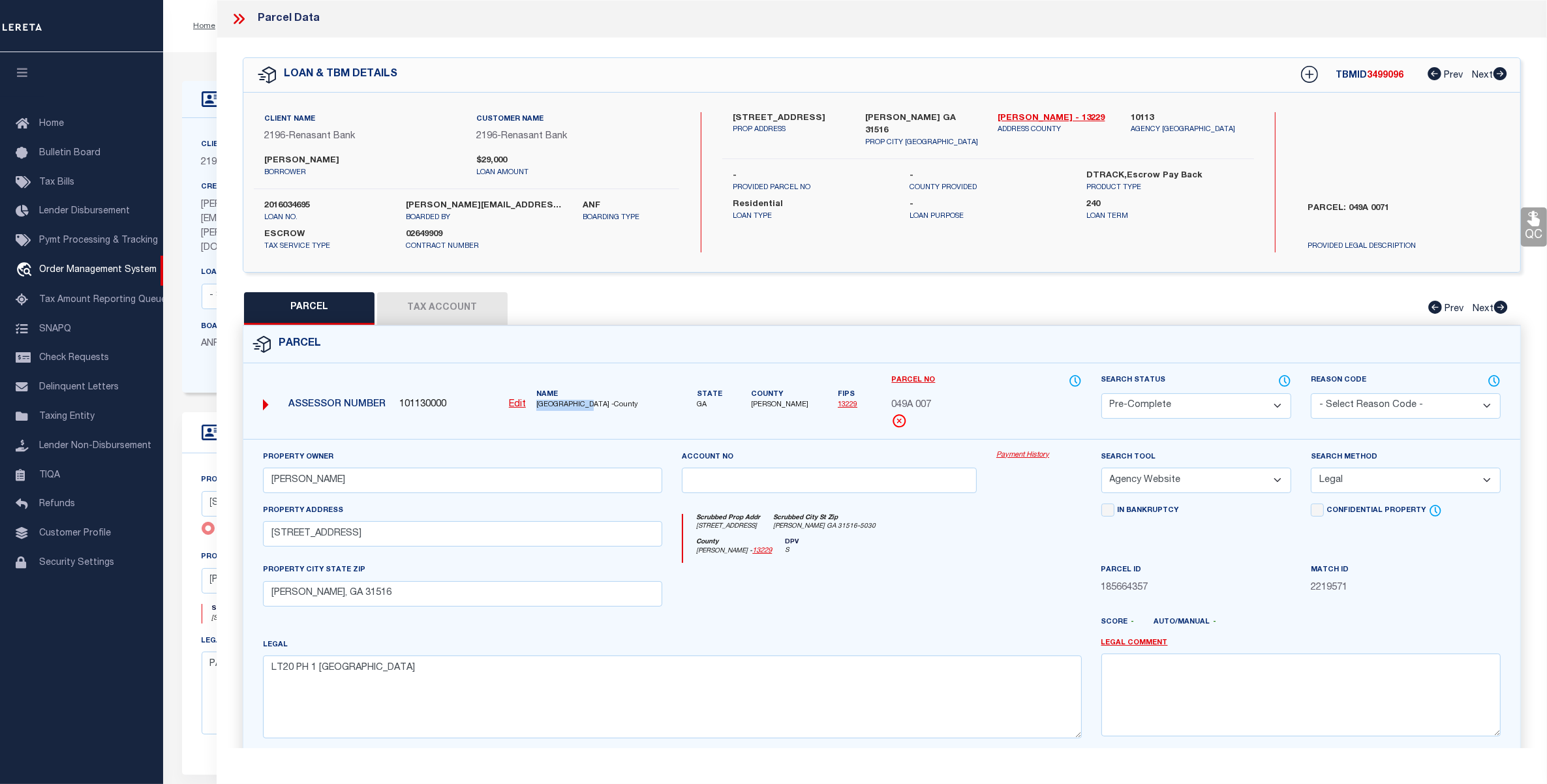
drag, startPoint x: 539, startPoint y: 405, endPoint x: 592, endPoint y: 402, distance: 53.1
click at [592, 402] on span "PIERCE COUNTY -County" at bounding box center [599, 405] width 126 height 11
copy span "[GEOGRAPHIC_DATA]"
click at [915, 406] on span "049A 007" at bounding box center [911, 406] width 40 height 14
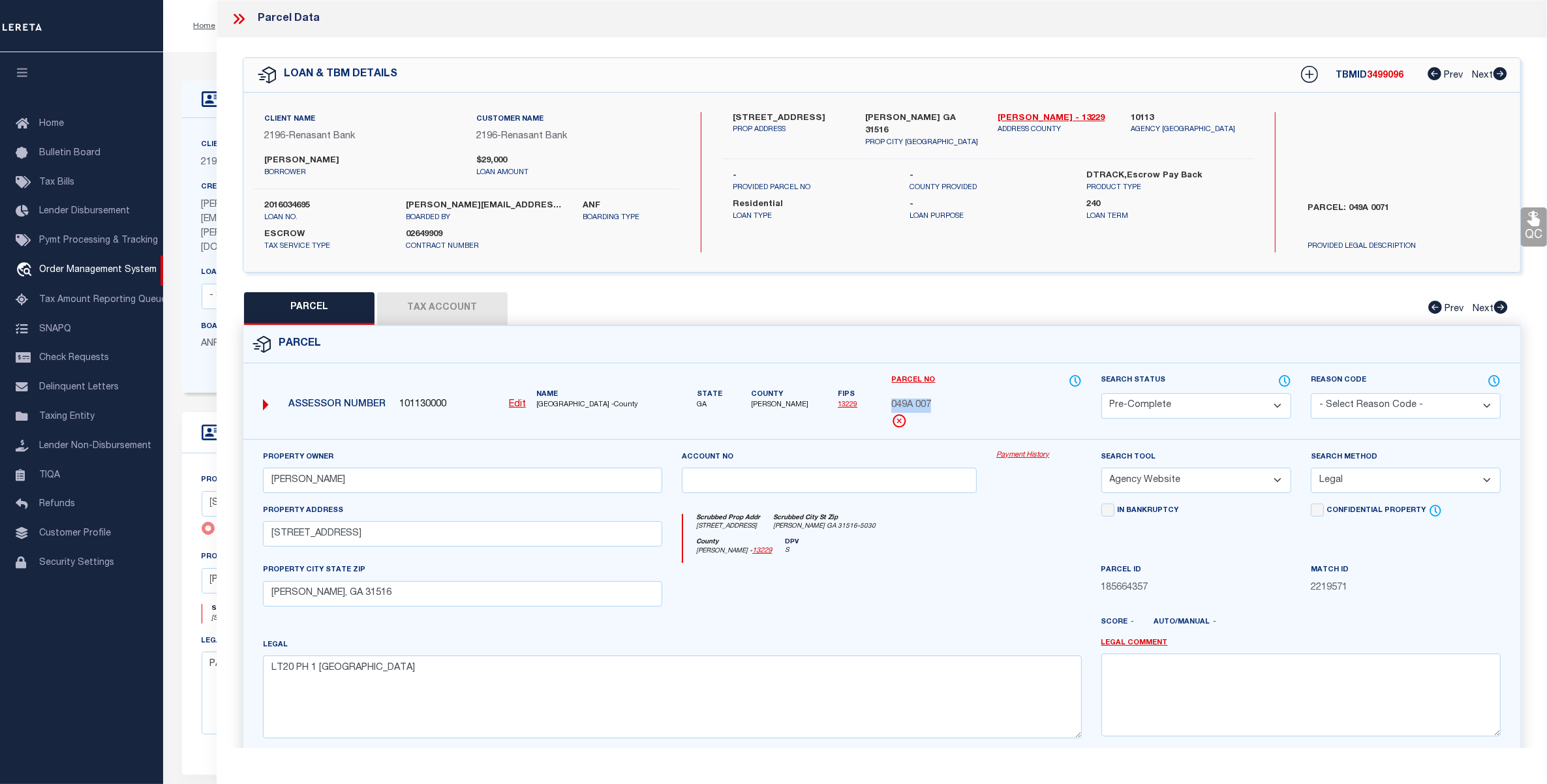
click at [915, 406] on span "049A 007" at bounding box center [911, 406] width 40 height 14
copy div "049A 007"
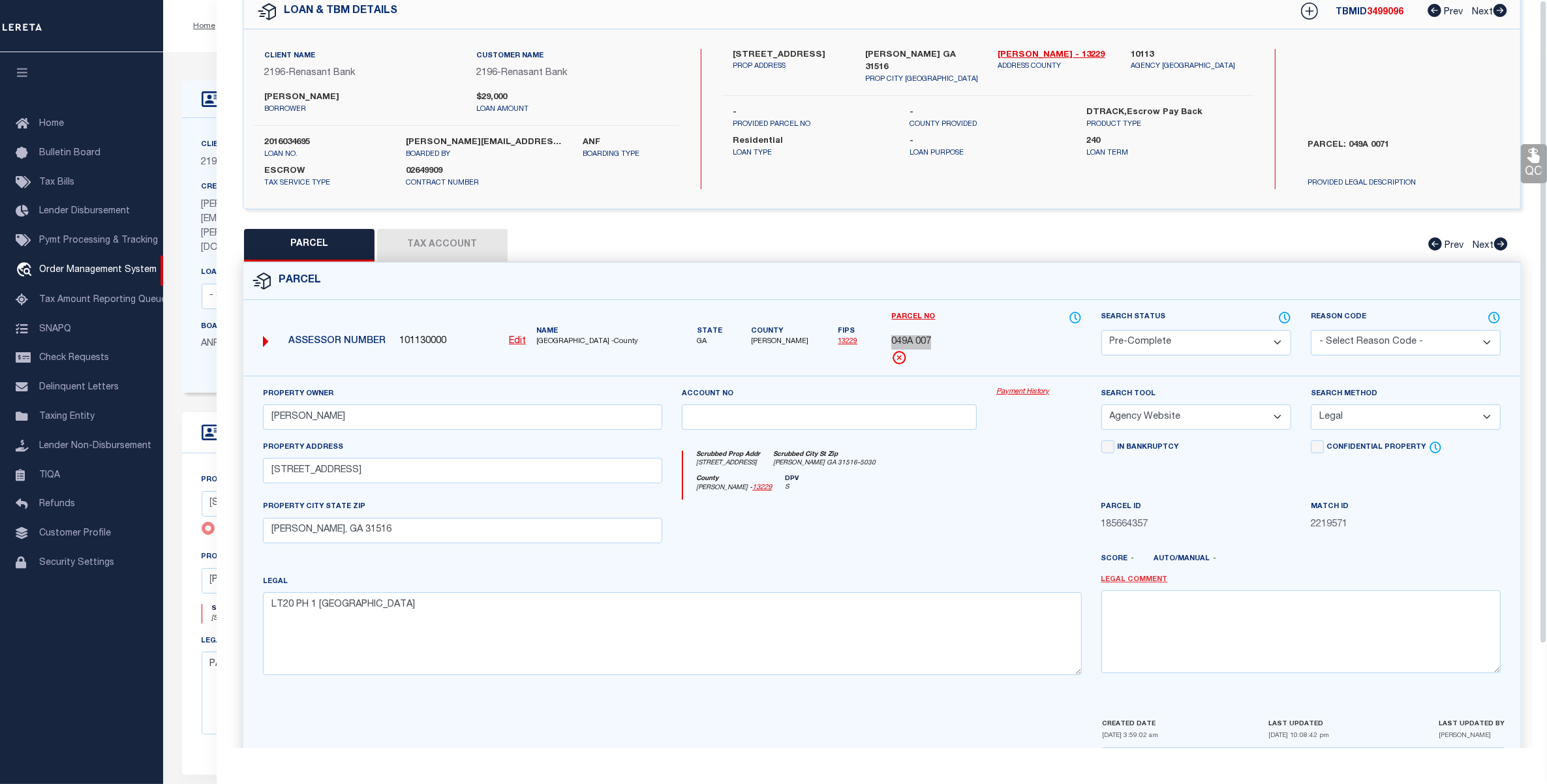
scroll to position [121, 0]
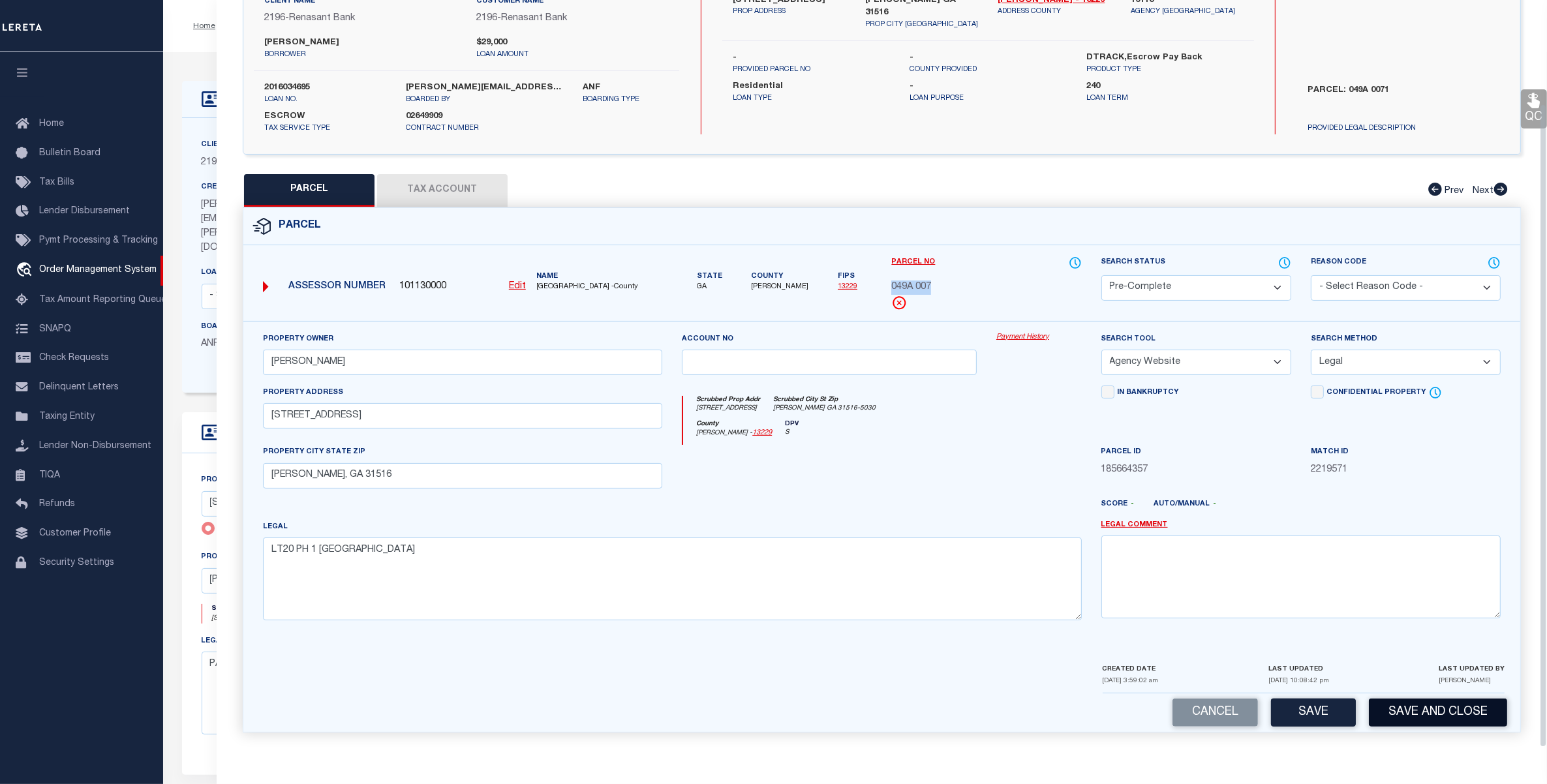
click at [1420, 716] on button "Save and Close" at bounding box center [1438, 712] width 138 height 28
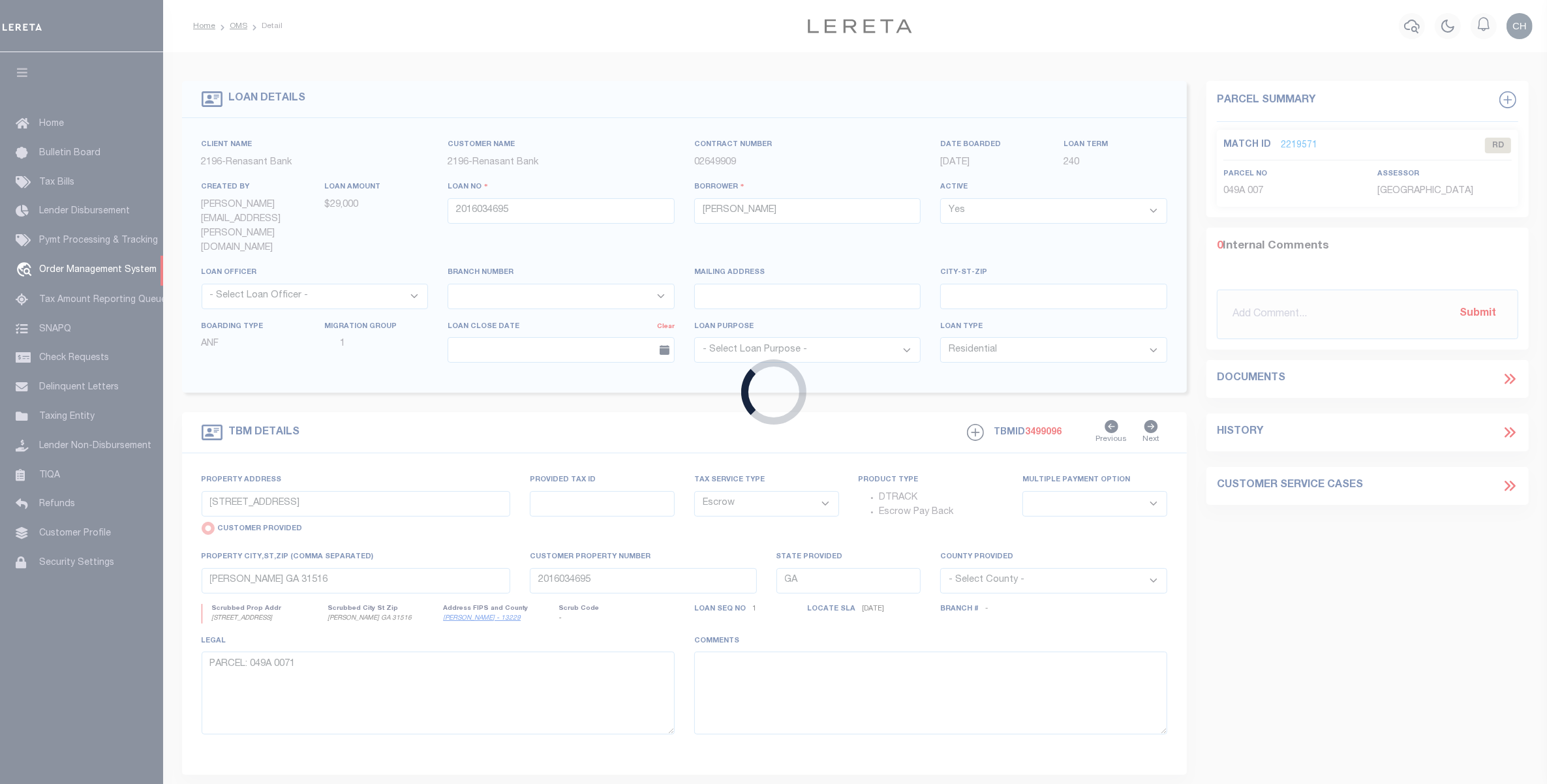
select select
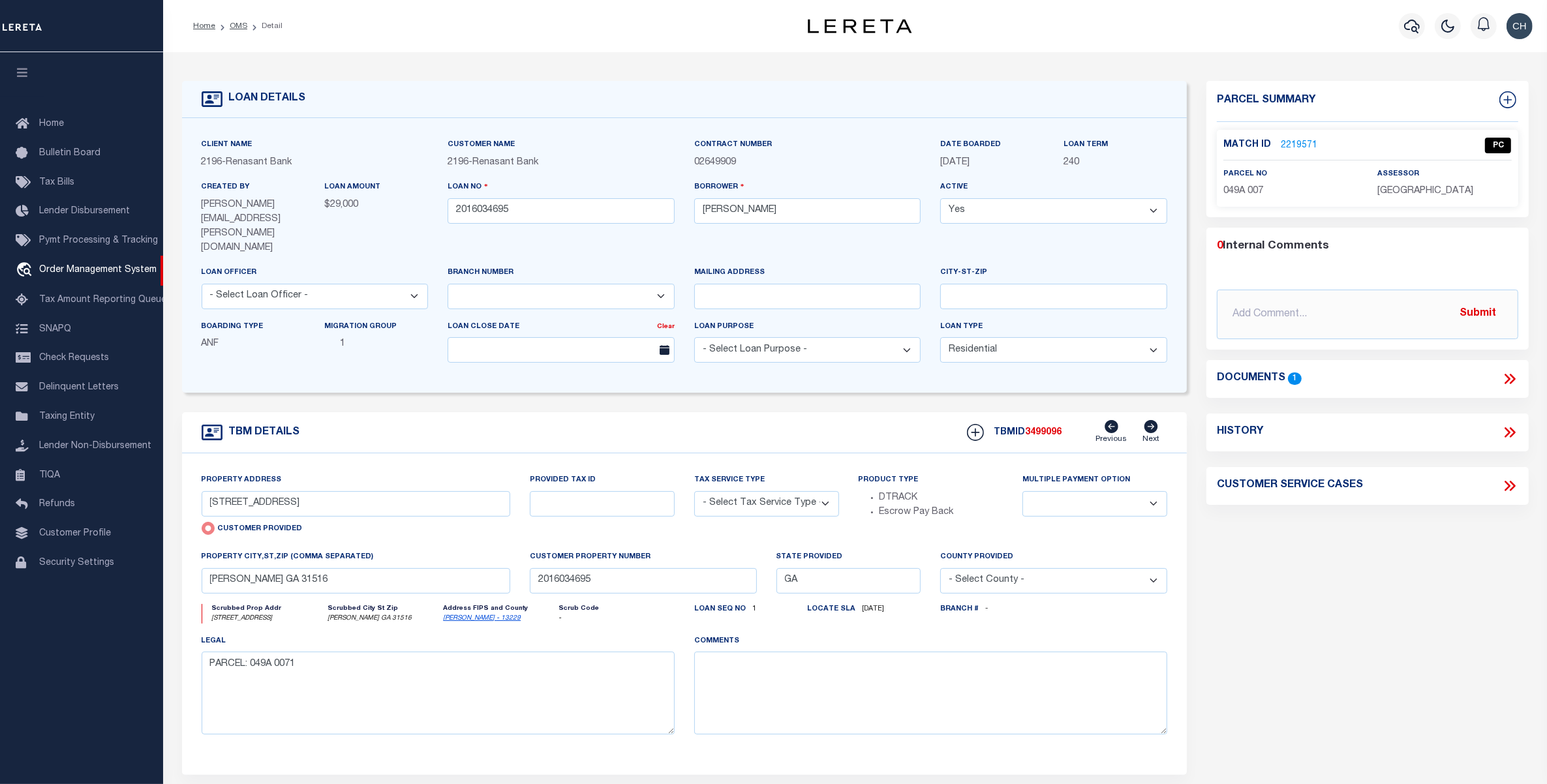
select select "4983"
select select "Escrow"
select select
